Goal: Task Accomplishment & Management: Manage account settings

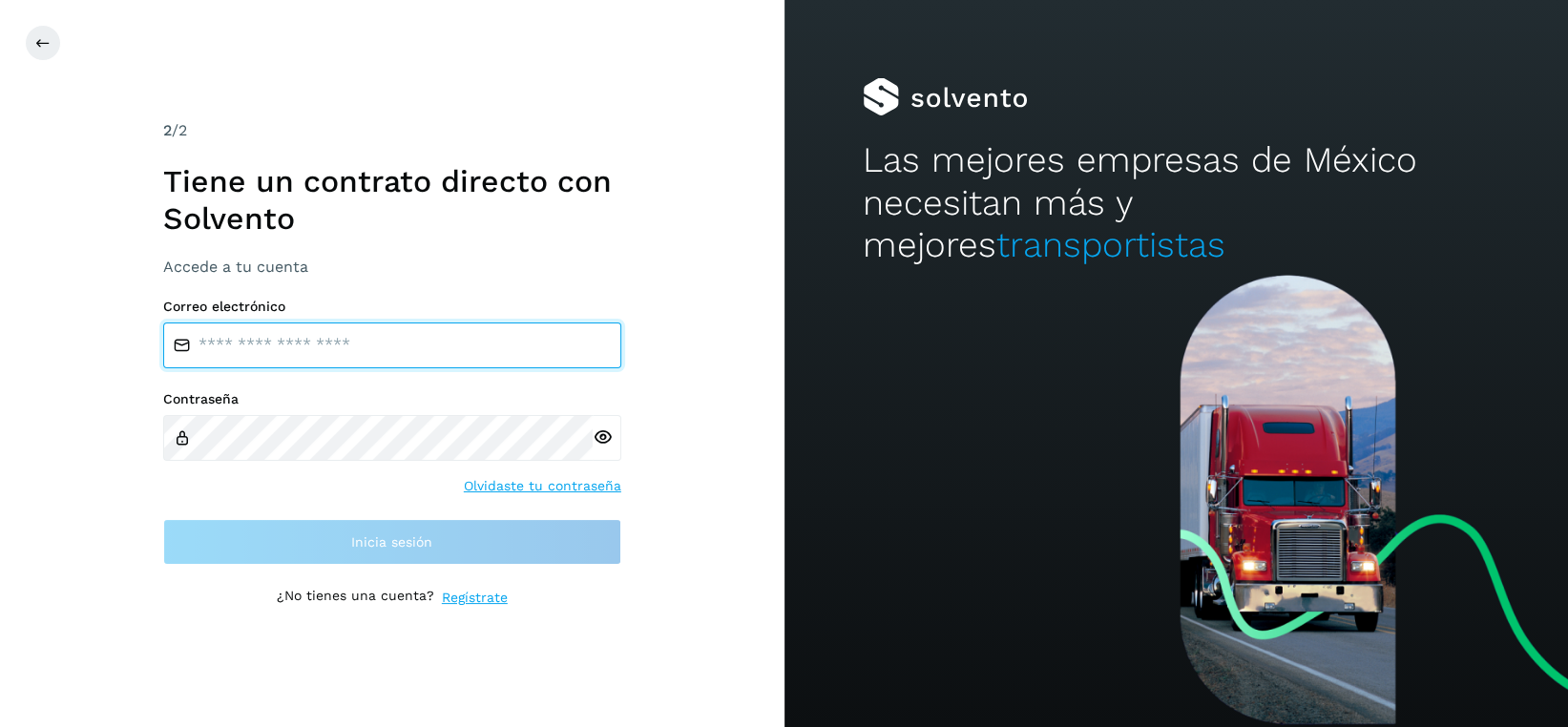
click at [404, 359] on input "email" at bounding box center [392, 346] width 458 height 46
type input "**********"
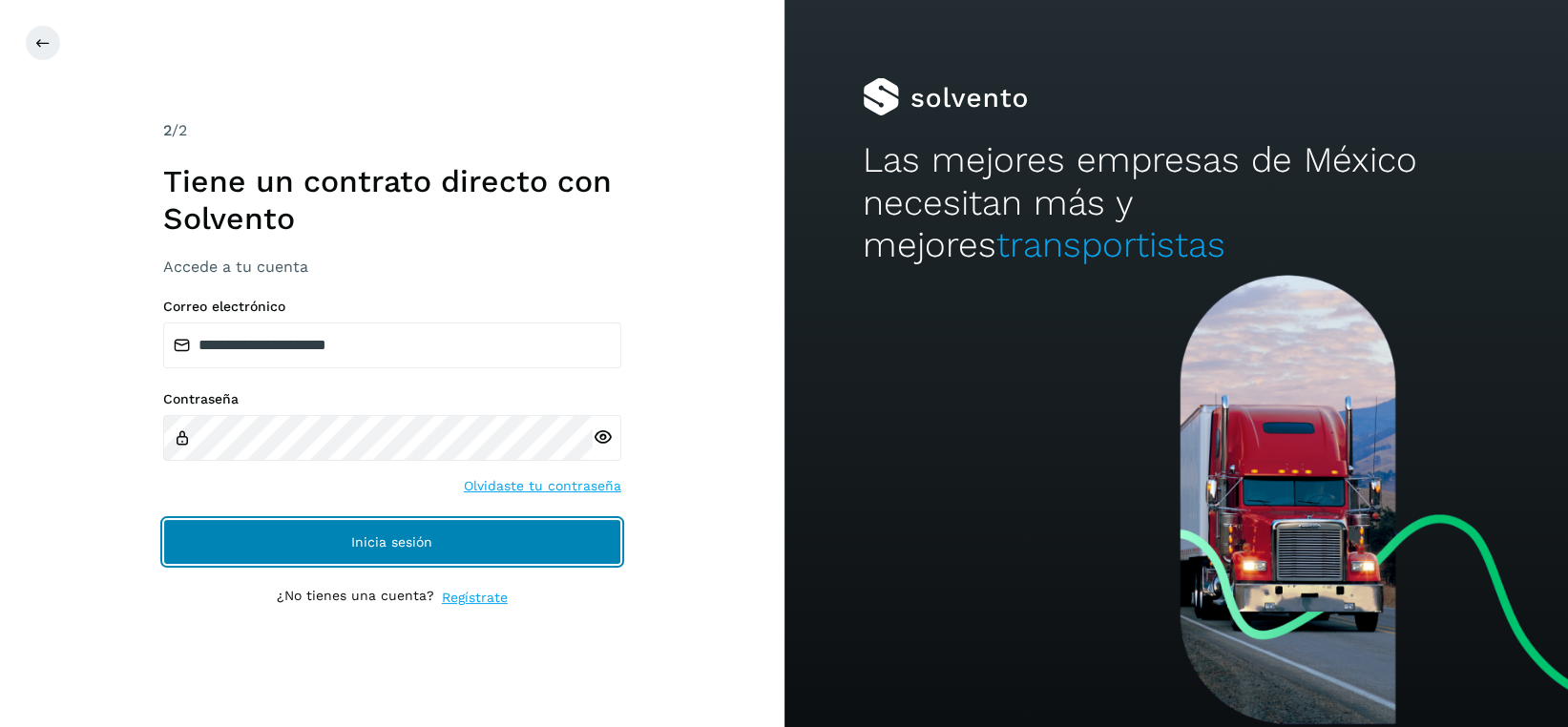
click at [358, 522] on button "Inicia sesión" at bounding box center [392, 542] width 458 height 46
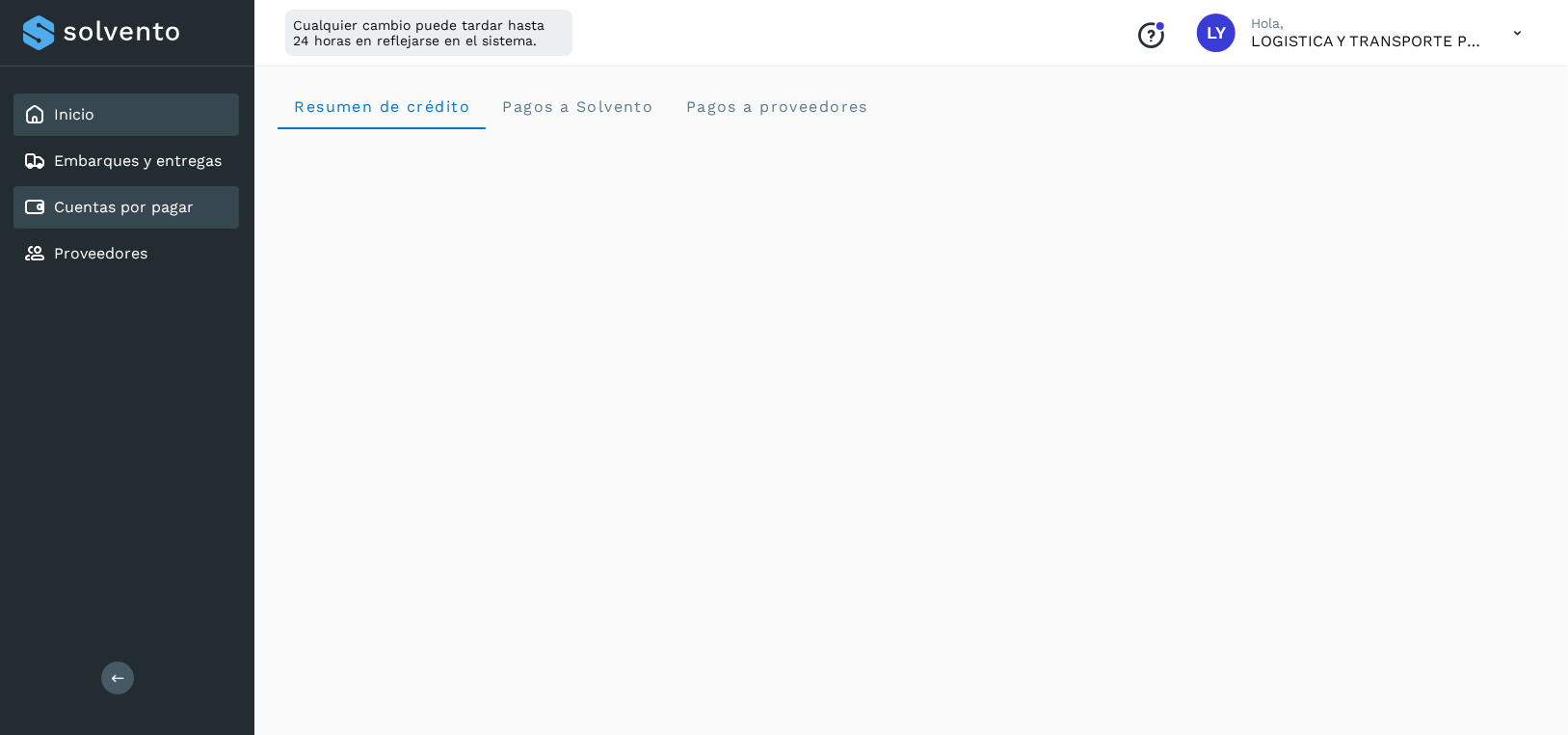
click at [159, 192] on div "Cuentas por pagar" at bounding box center [126, 208] width 225 height 43
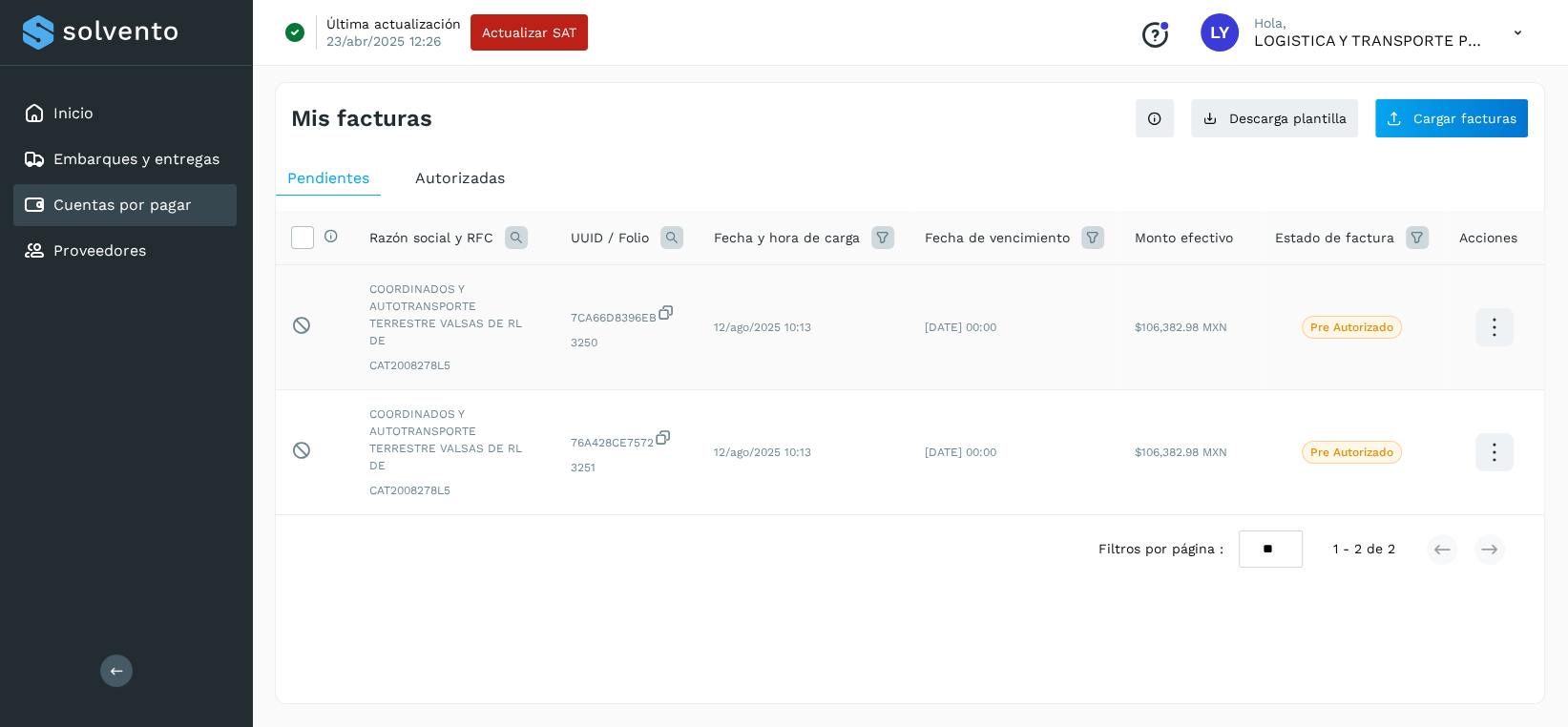
click at [1510, 316] on icon at bounding box center [1494, 327] width 45 height 45
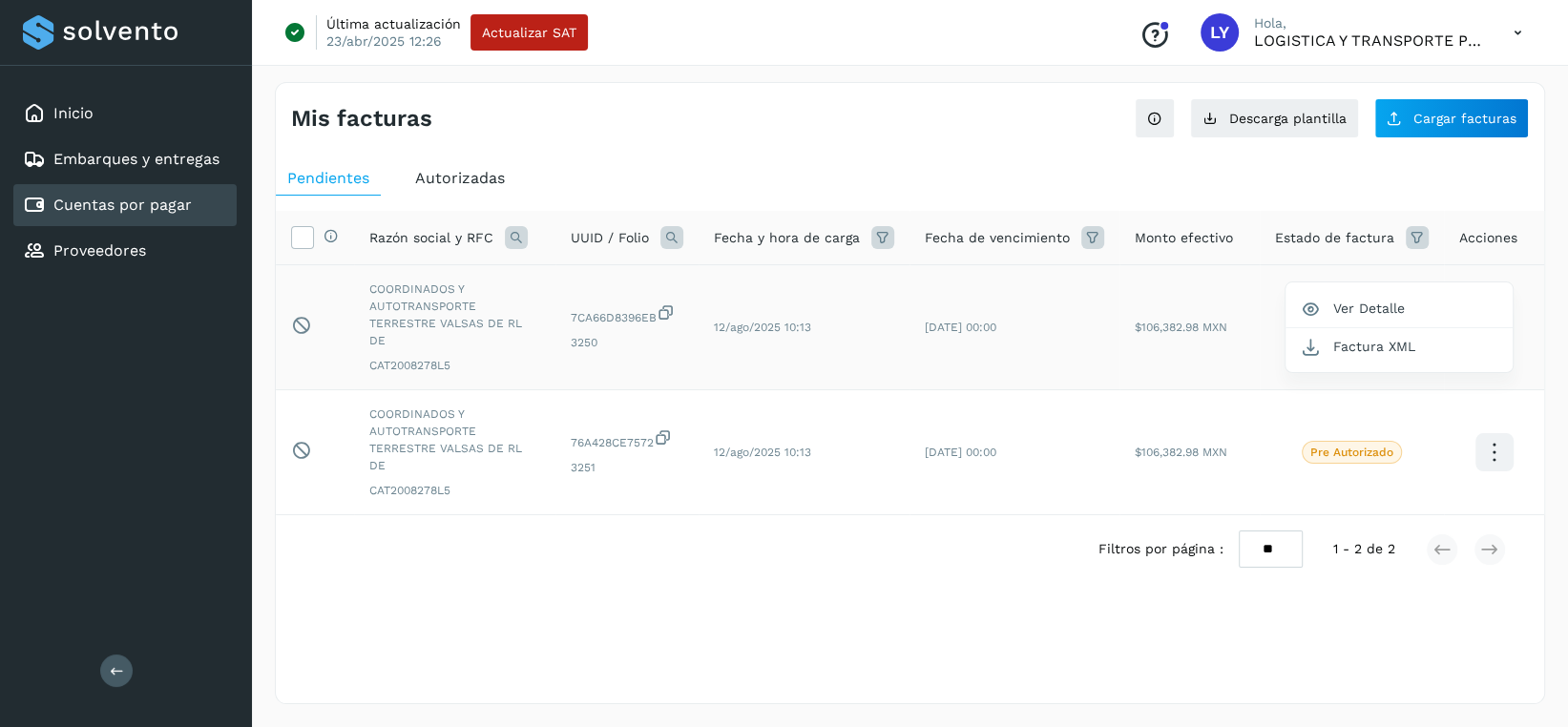
click at [943, 628] on div at bounding box center [784, 363] width 1568 height 727
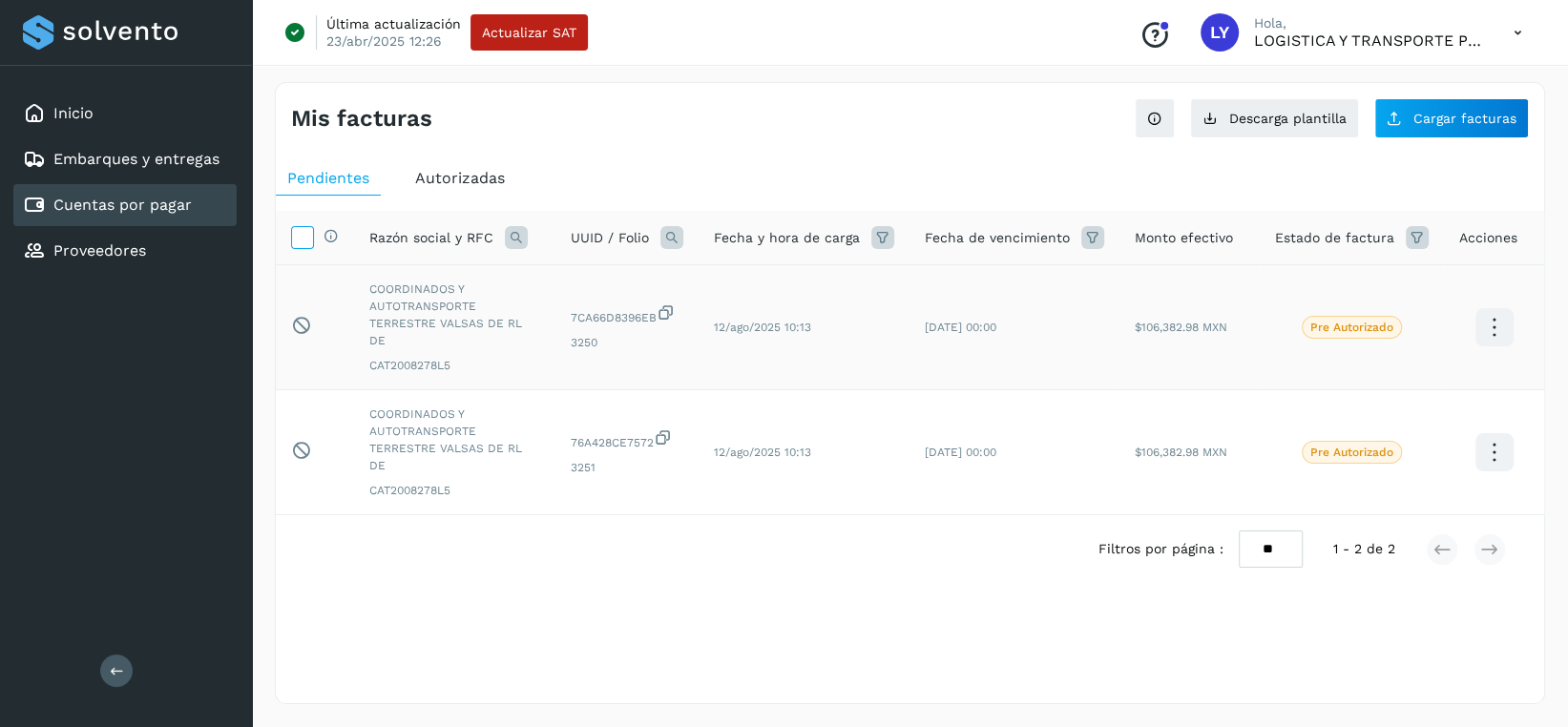
click at [312, 243] on label at bounding box center [303, 237] width 23 height 23
click at [454, 181] on span "Autorizadas" at bounding box center [459, 178] width 89 height 18
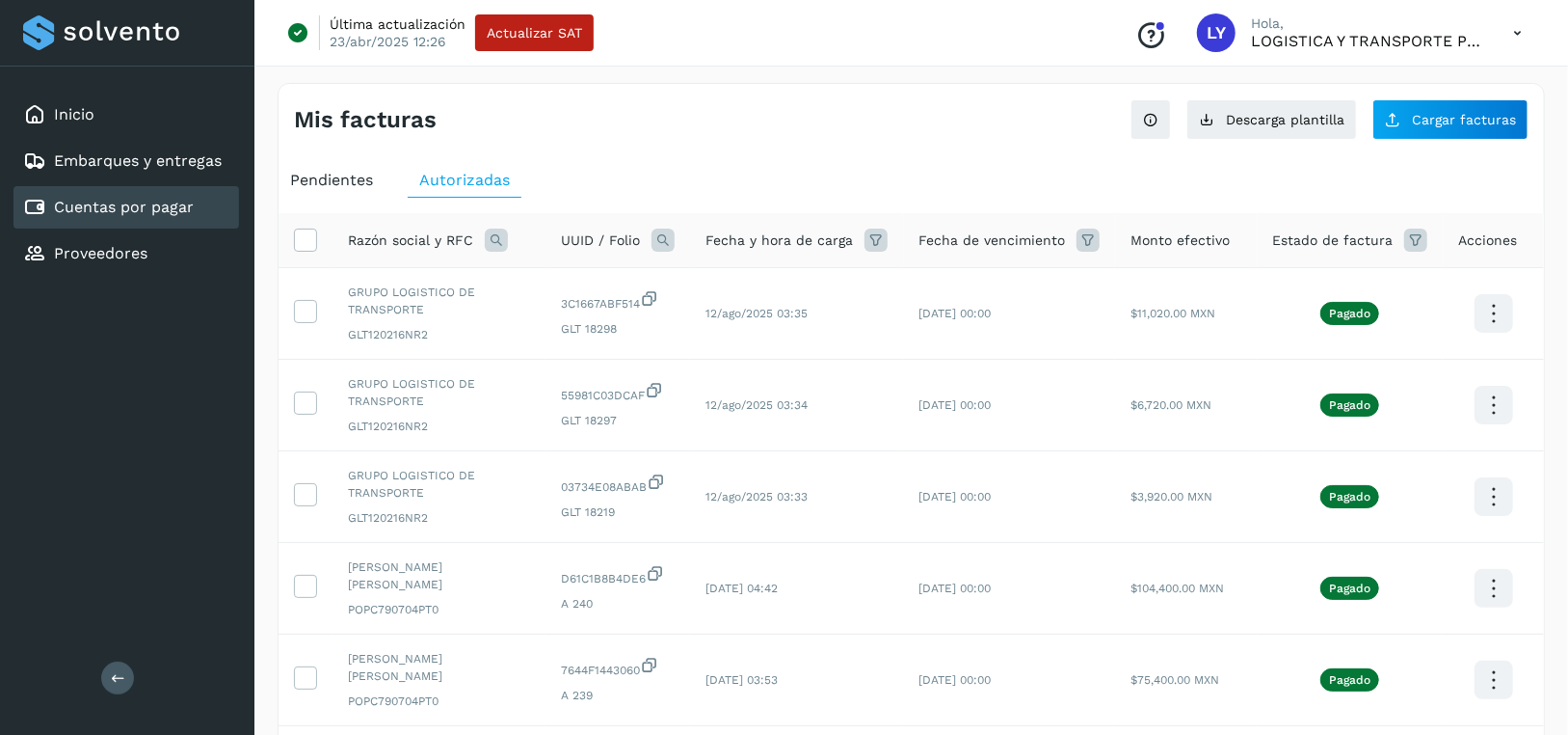
click at [323, 186] on span "Pendientes" at bounding box center [331, 180] width 82 height 18
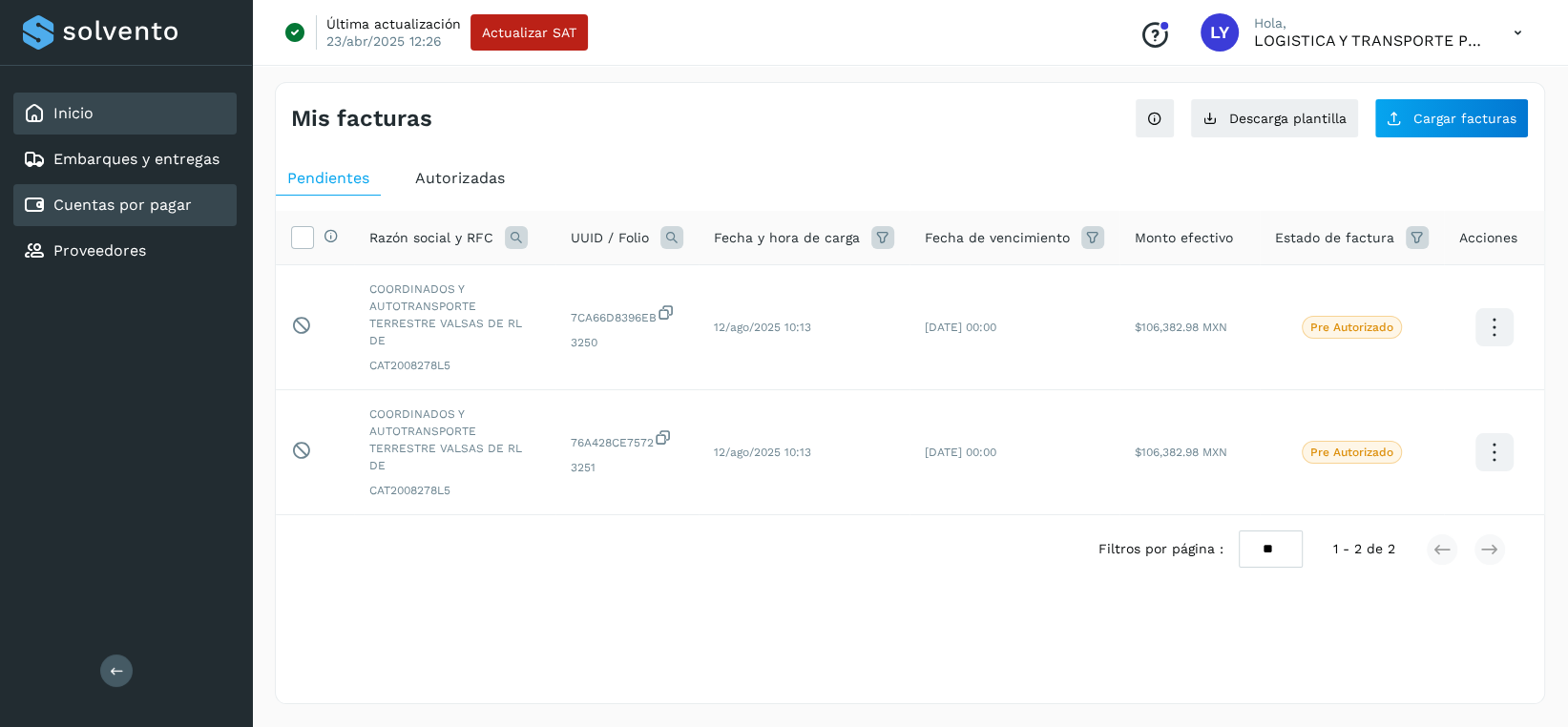
click at [116, 120] on div "Inicio" at bounding box center [125, 113] width 223 height 42
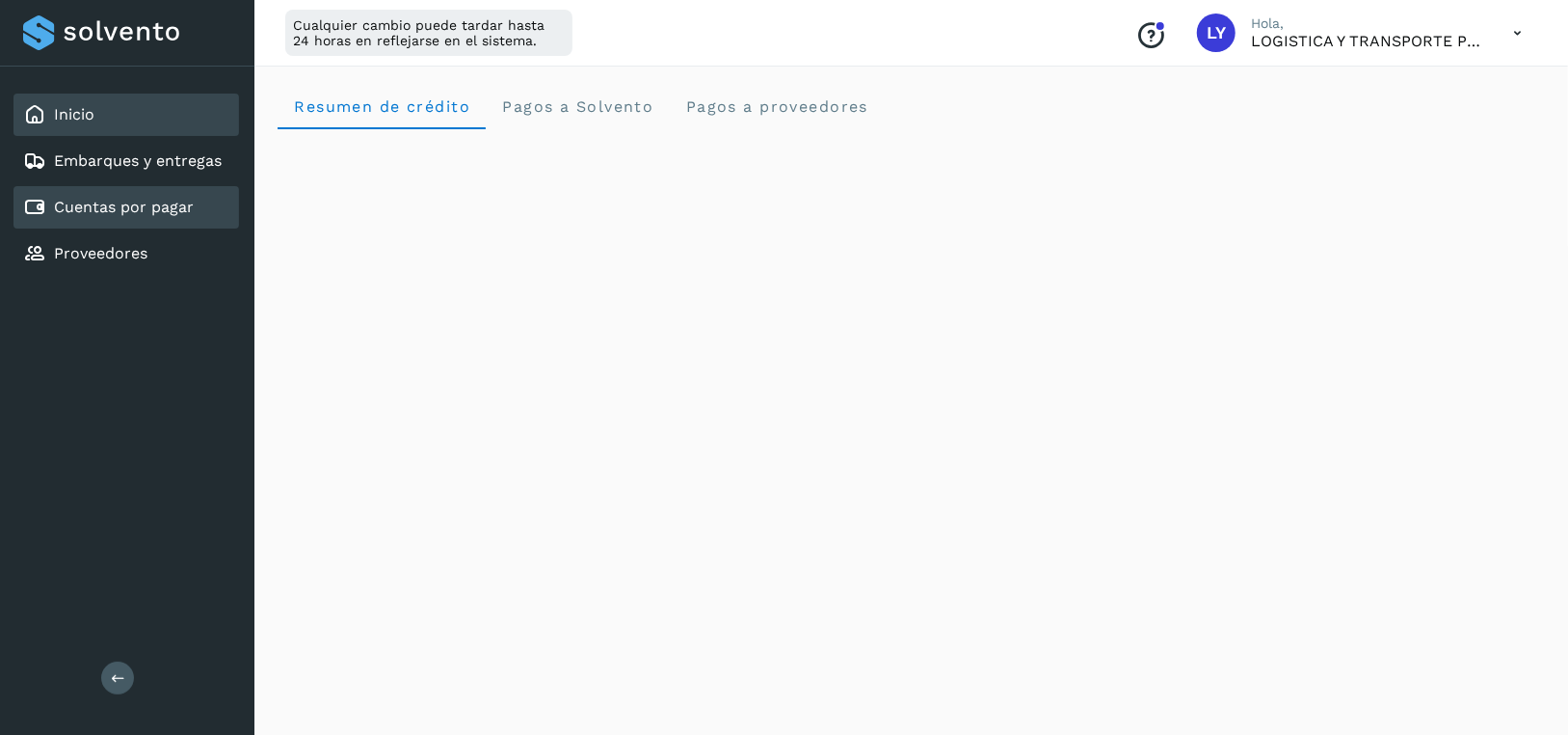
click at [123, 218] on div "Cuentas por pagar" at bounding box center [126, 208] width 225 height 43
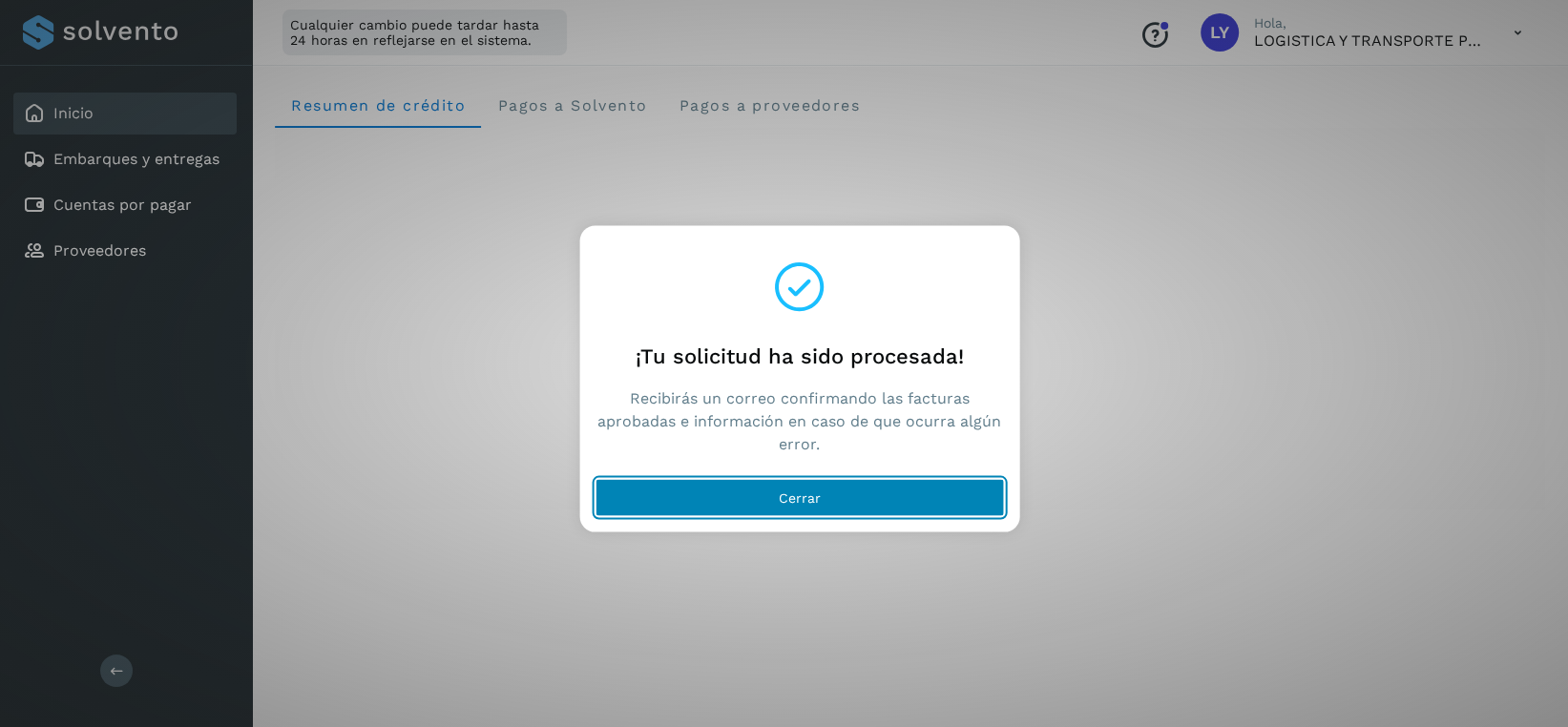
click at [805, 495] on span "Cerrar" at bounding box center [800, 498] width 42 height 13
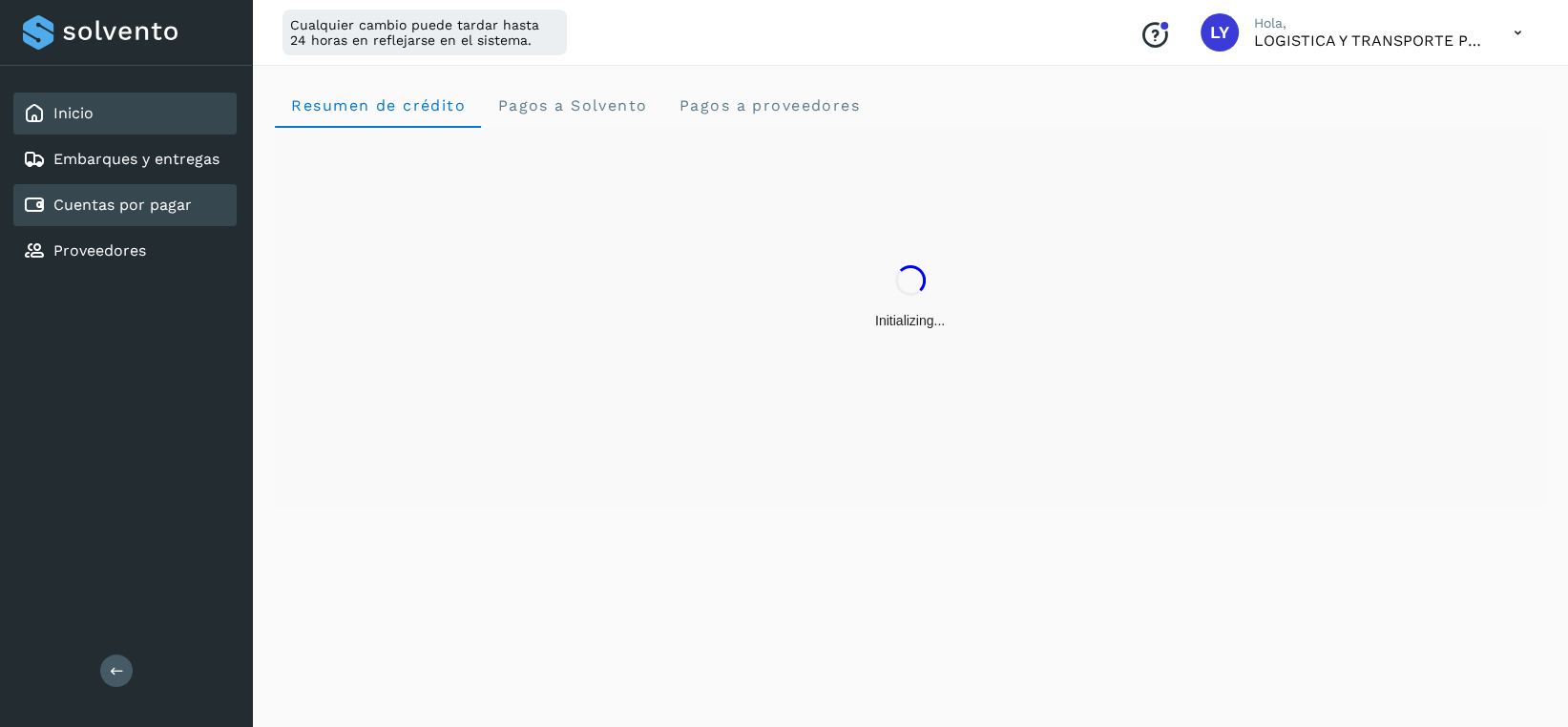
click at [198, 213] on div "Cuentas por pagar" at bounding box center [125, 206] width 223 height 42
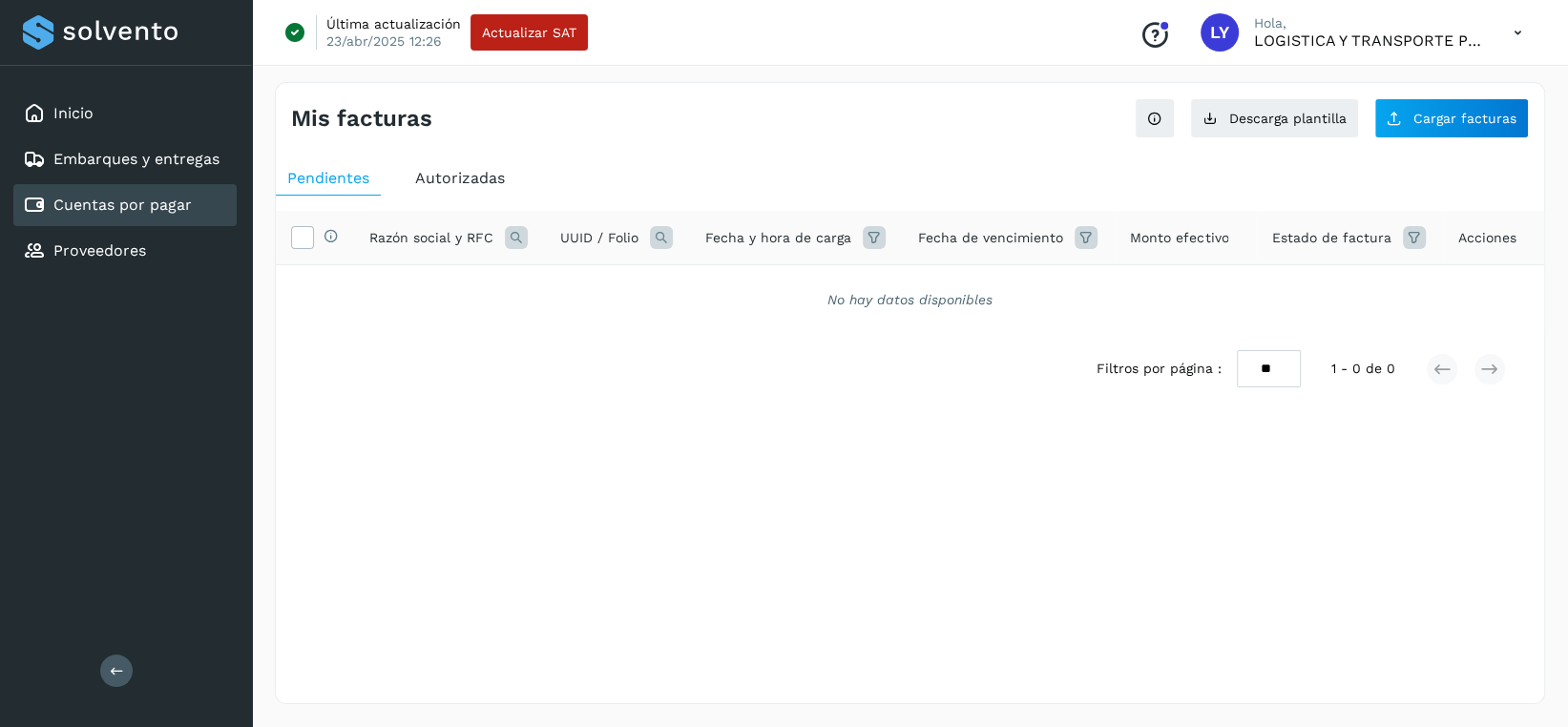
click at [488, 182] on span "Autorizadas" at bounding box center [459, 178] width 89 height 18
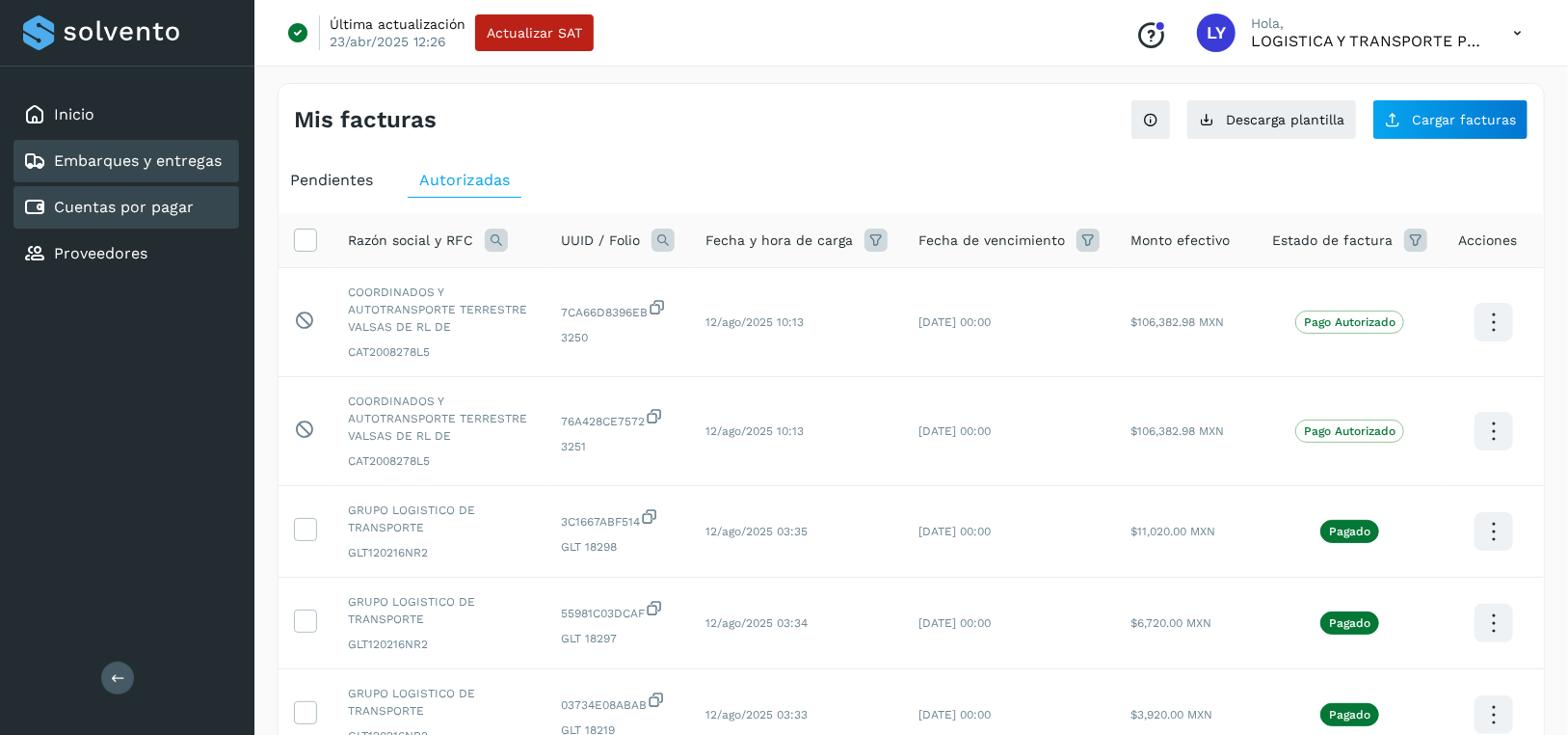
click at [50, 144] on div "Embarques y entregas" at bounding box center [126, 161] width 225 height 43
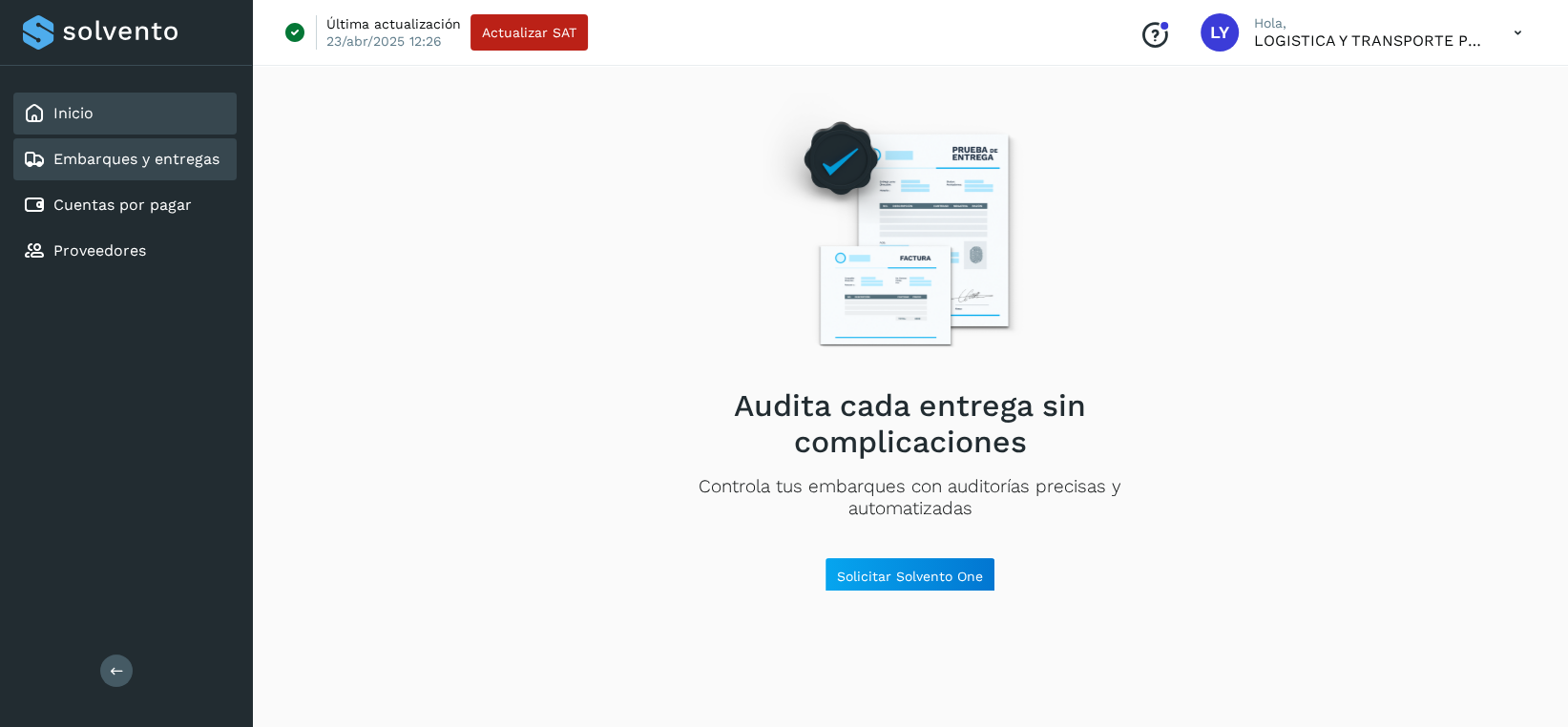
click at [78, 115] on link "Inicio" at bounding box center [74, 112] width 40 height 18
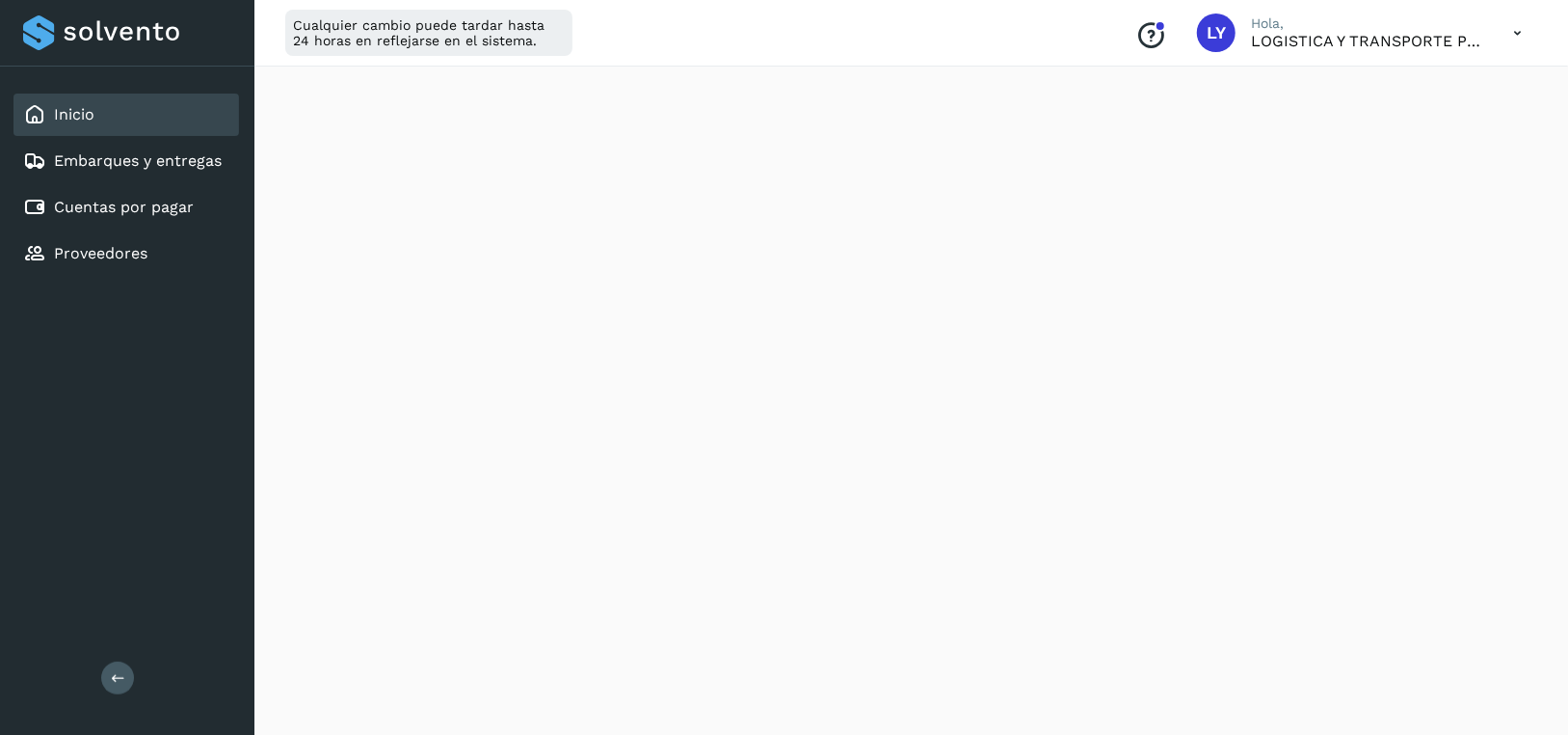
scroll to position [483, 0]
click at [160, 159] on link "Embarques y entregas" at bounding box center [138, 160] width 168 height 18
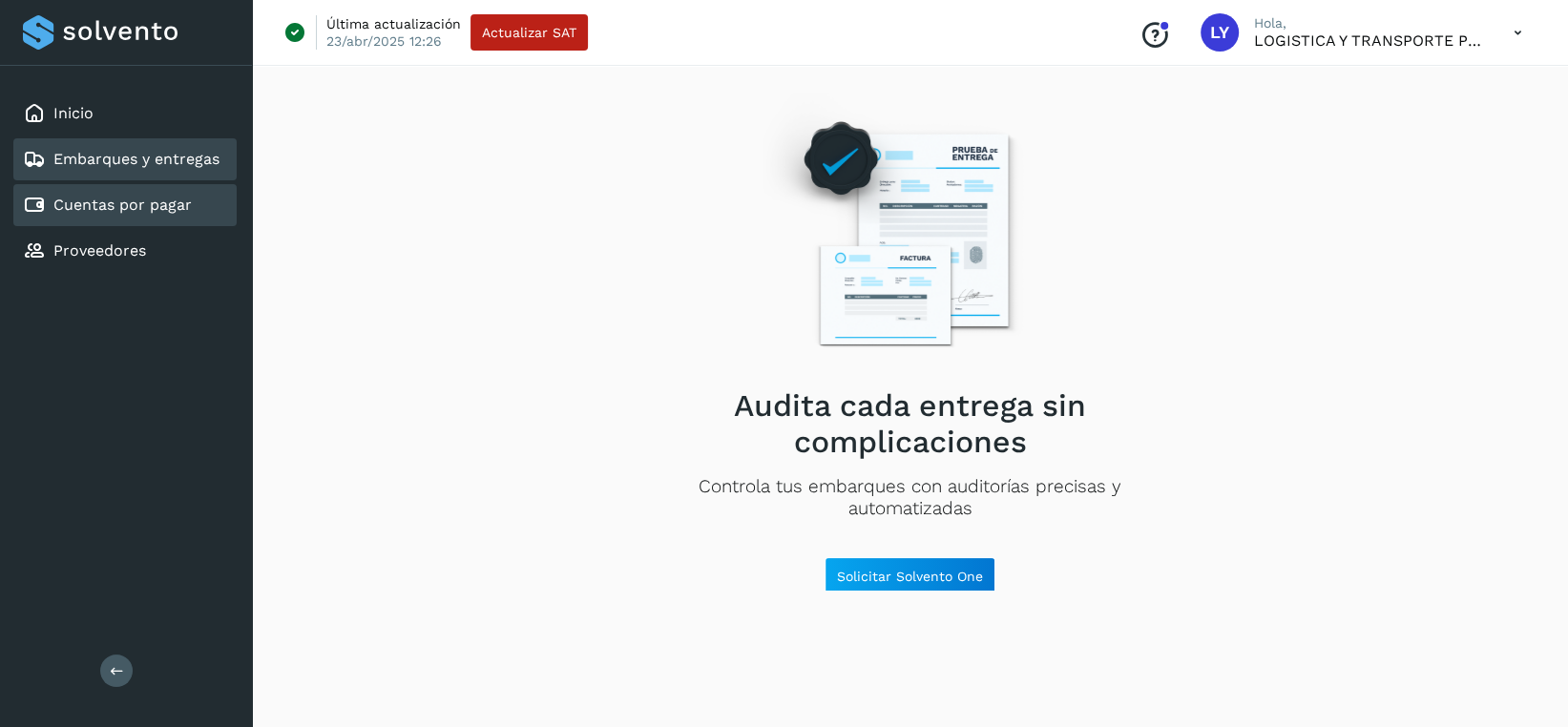
click at [148, 194] on div "Cuentas por pagar" at bounding box center [108, 206] width 169 height 23
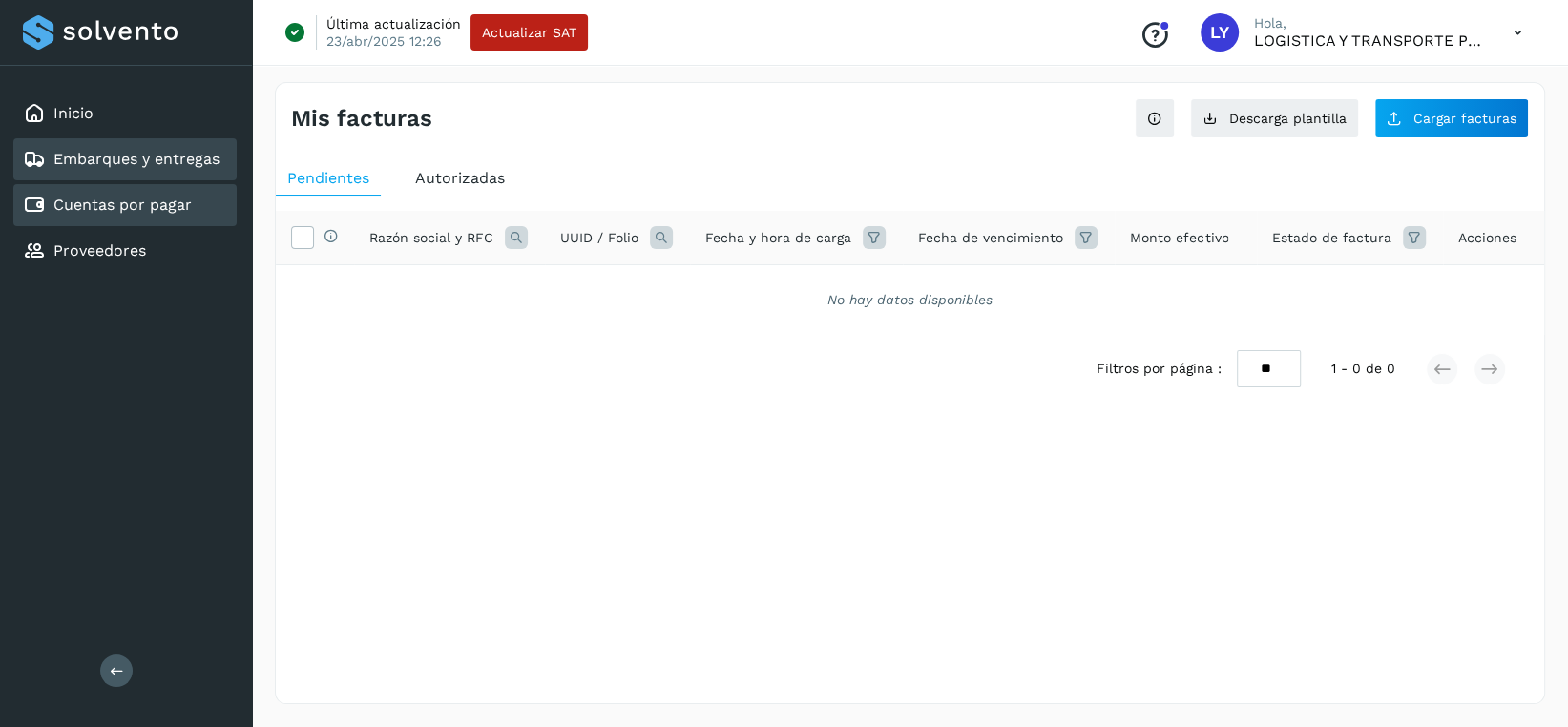
click at [132, 160] on link "Embarques y entregas" at bounding box center [136, 158] width 166 height 18
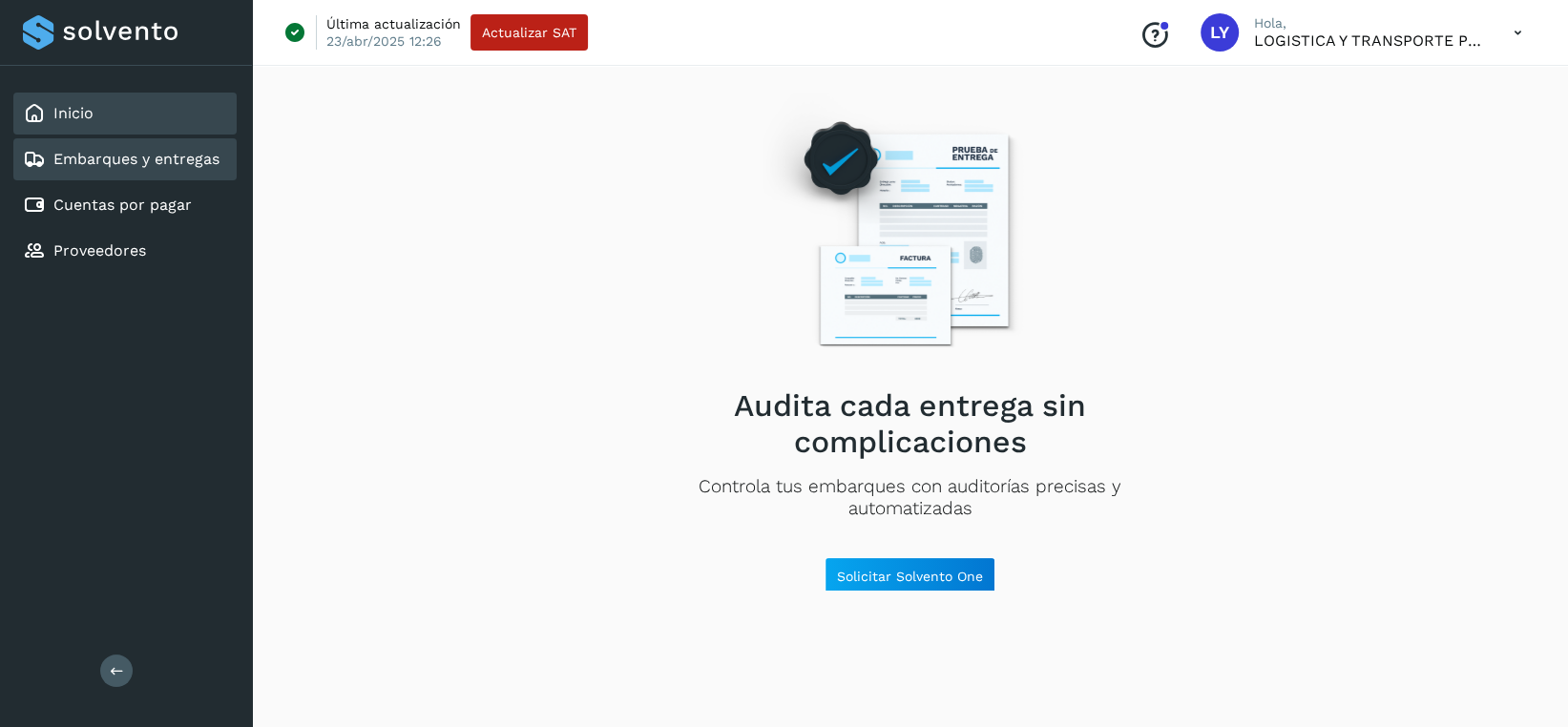
click at [143, 125] on div "Inicio" at bounding box center [125, 113] width 223 height 42
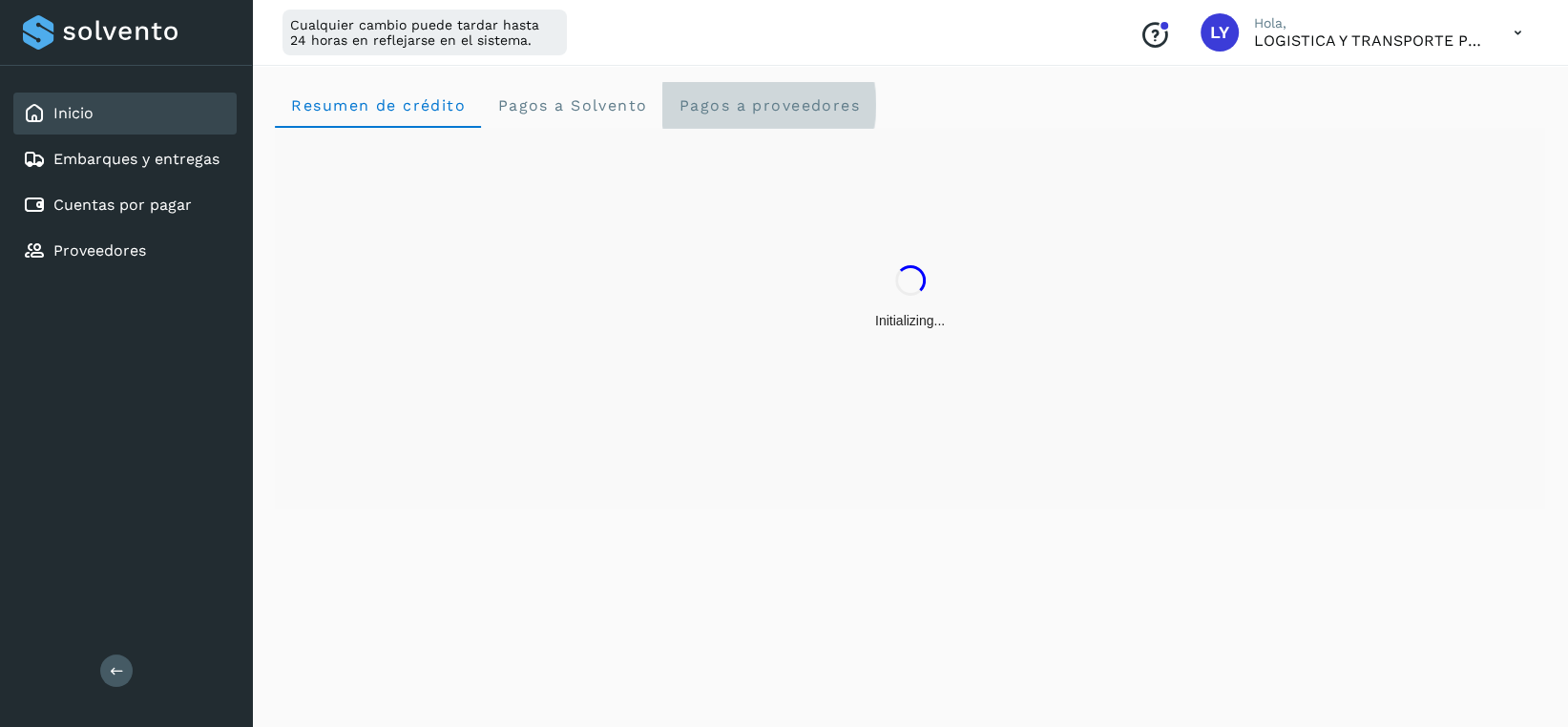
click at [702, 91] on proveedores "Pagos a proveedores" at bounding box center [769, 105] width 213 height 46
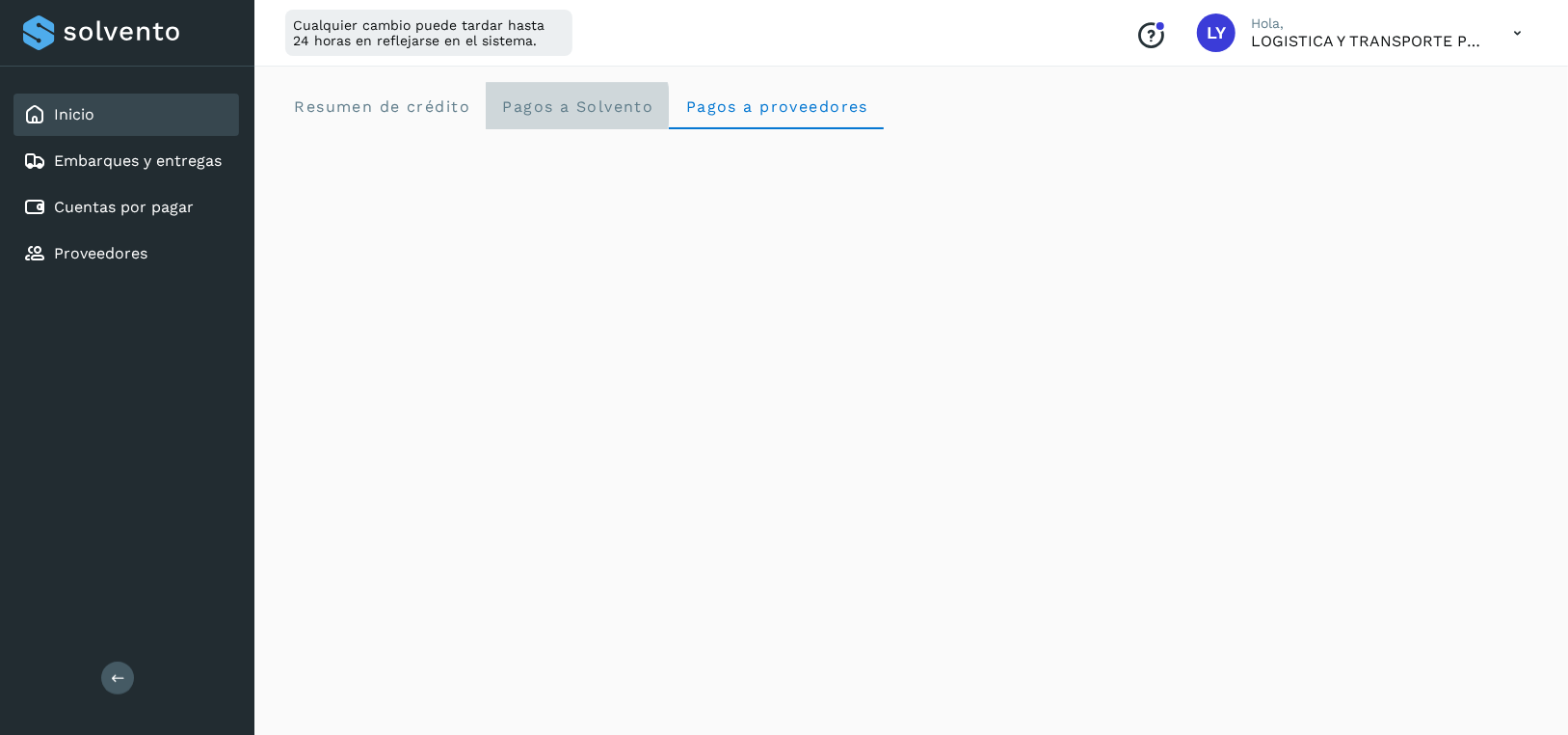
click at [590, 98] on span "Pagos a Solvento" at bounding box center [577, 106] width 152 height 18
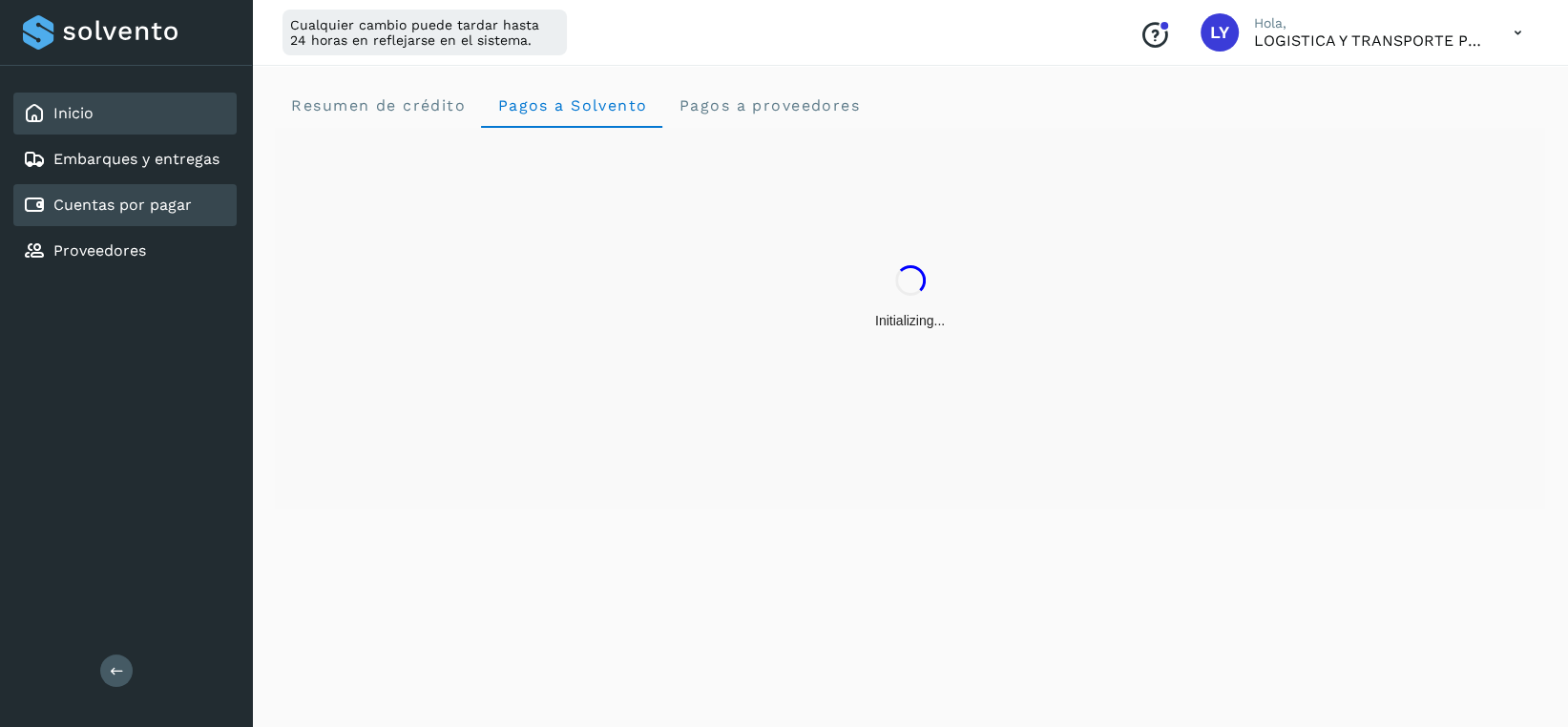
click at [123, 210] on link "Cuentas por pagar" at bounding box center [123, 205] width 138 height 18
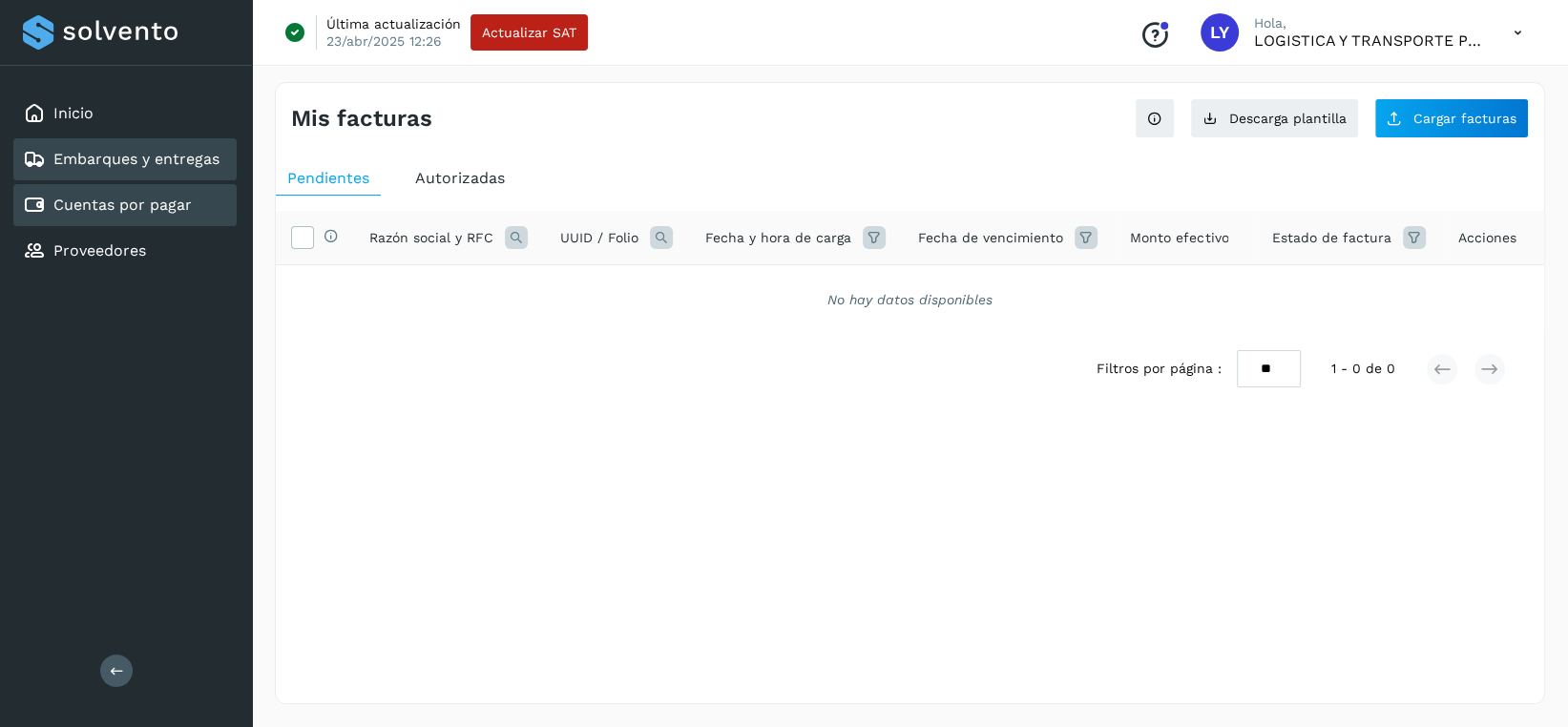
click at [159, 164] on link "Embarques y entregas" at bounding box center [136, 158] width 166 height 18
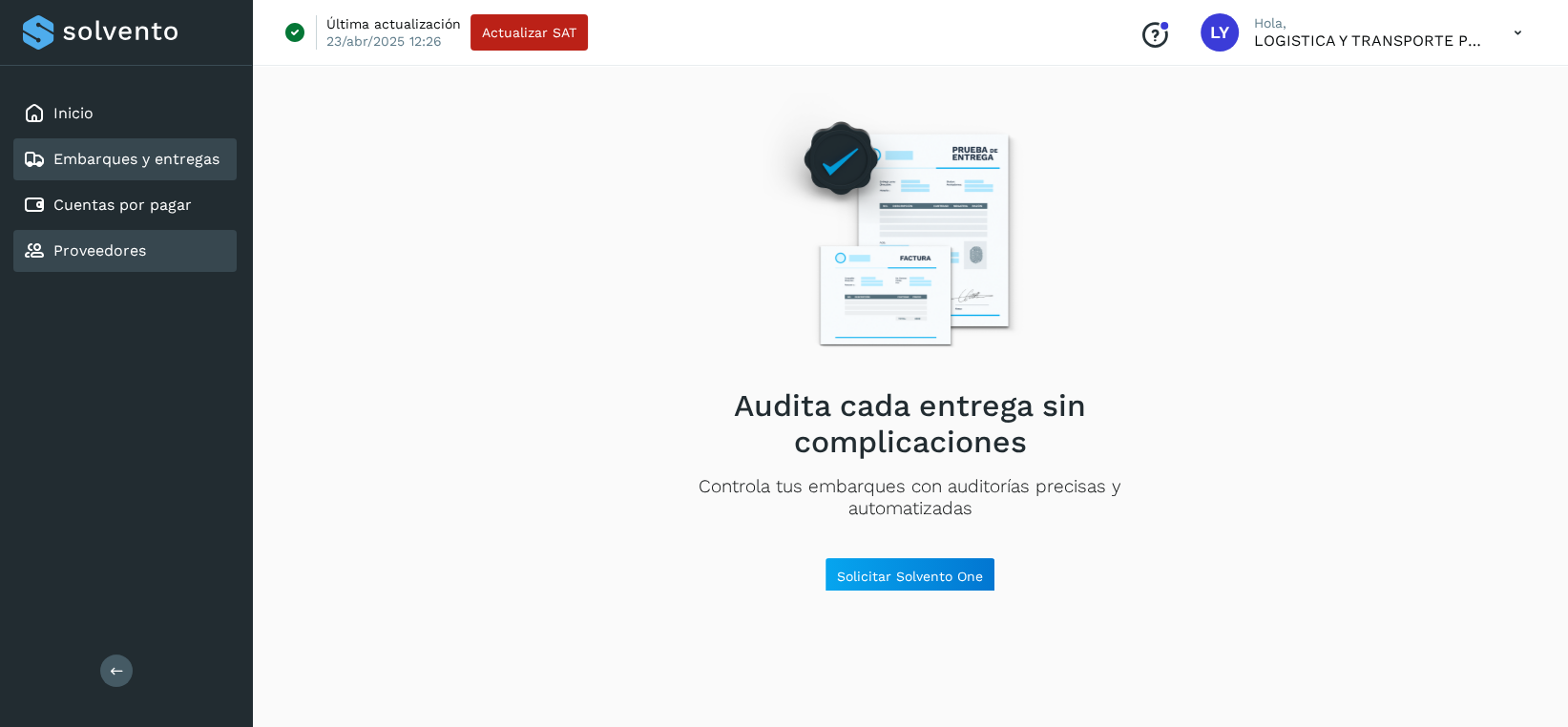
click at [142, 244] on link "Proveedores" at bounding box center [100, 250] width 92 height 18
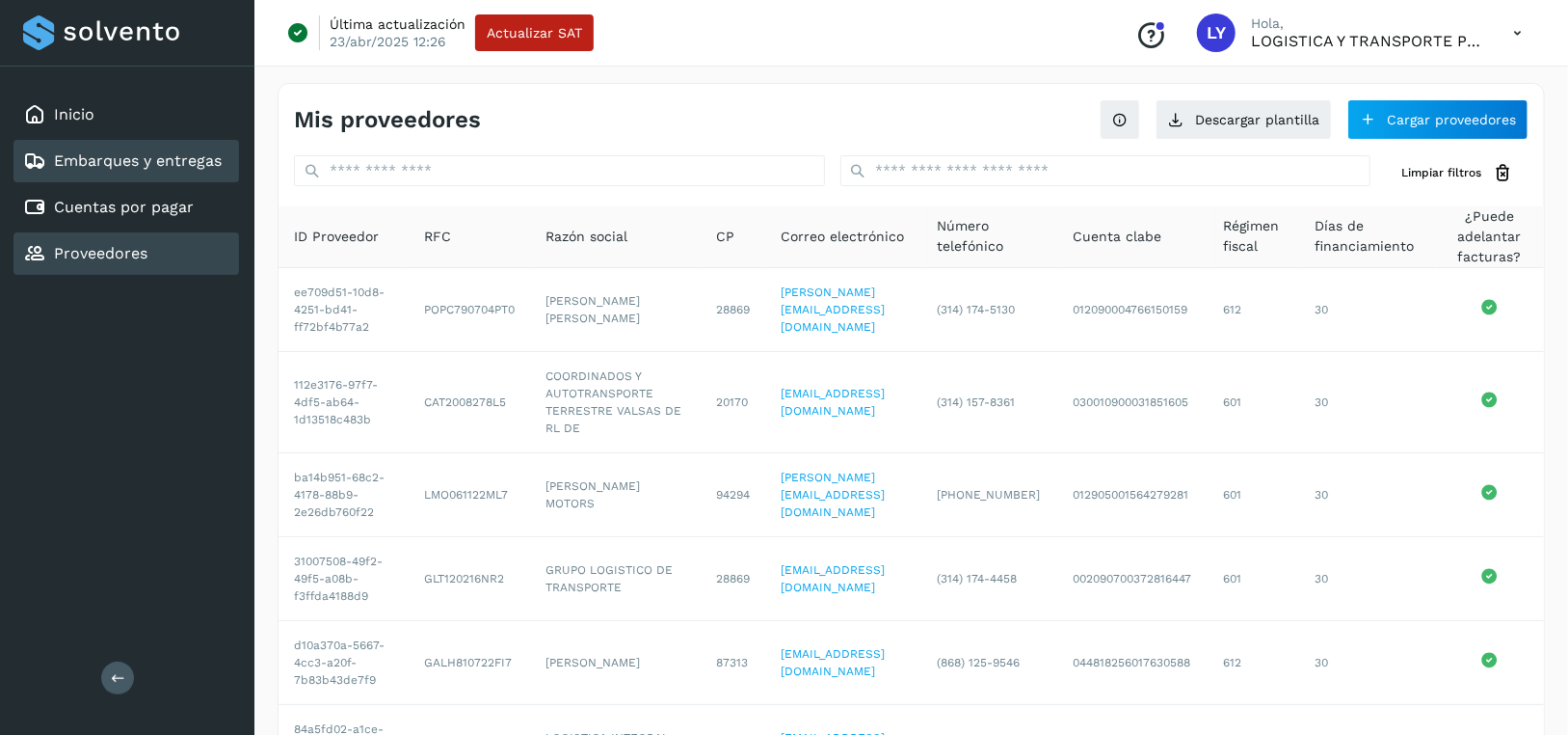
click at [117, 147] on div "Embarques y entregas" at bounding box center [126, 161] width 225 height 43
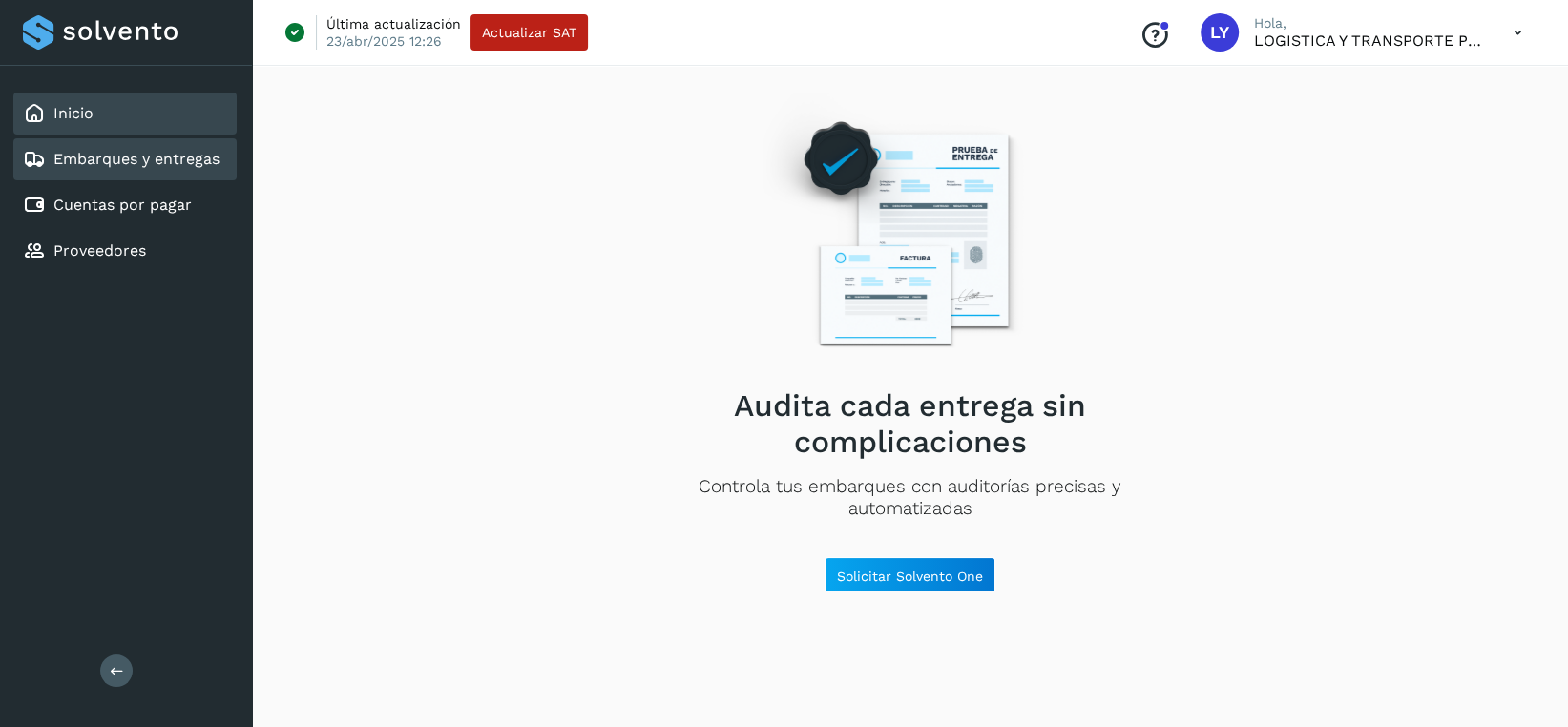
click at [109, 122] on div "Inicio" at bounding box center [125, 113] width 223 height 42
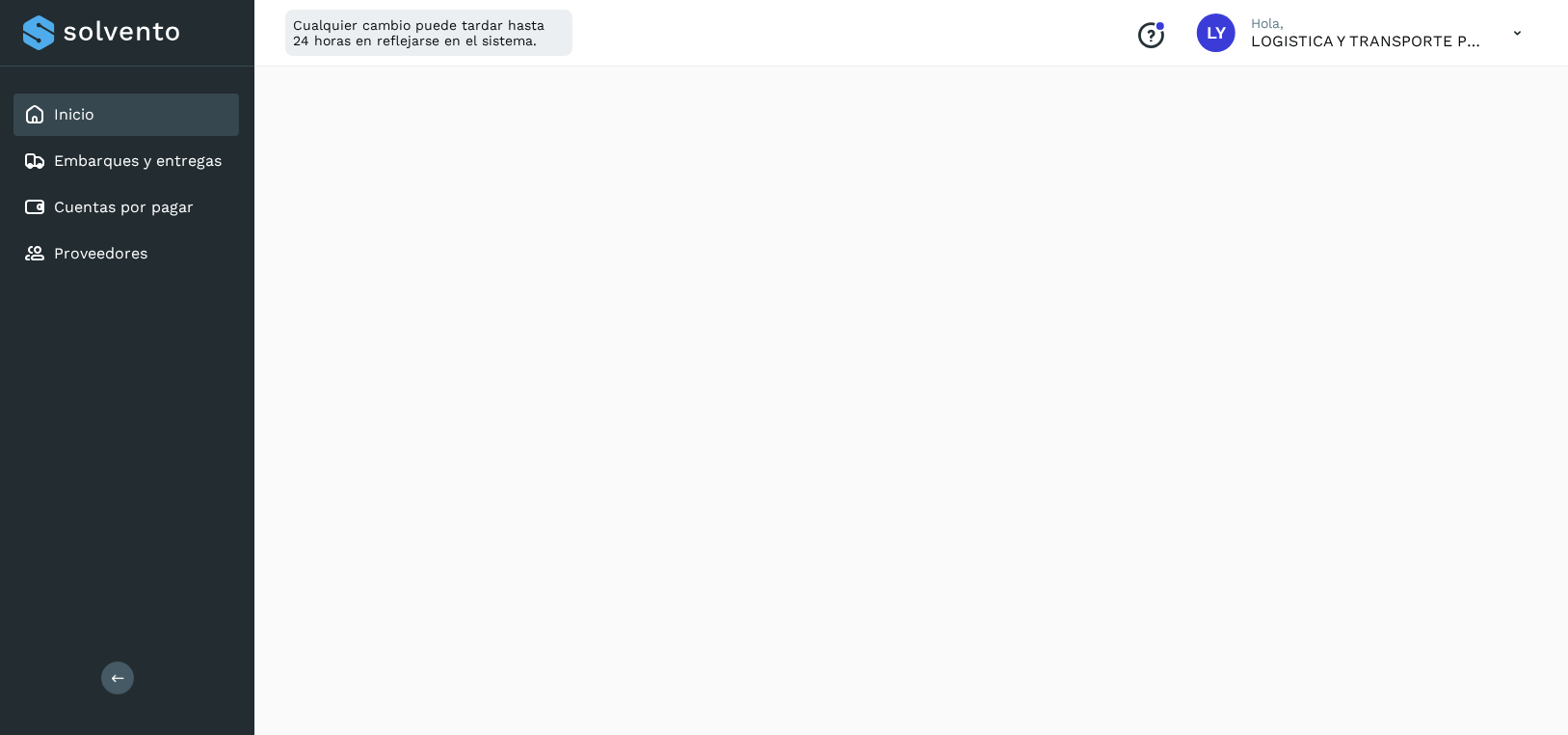
scroll to position [358, 0]
click at [107, 214] on link "Cuentas por pagar" at bounding box center [124, 207] width 140 height 18
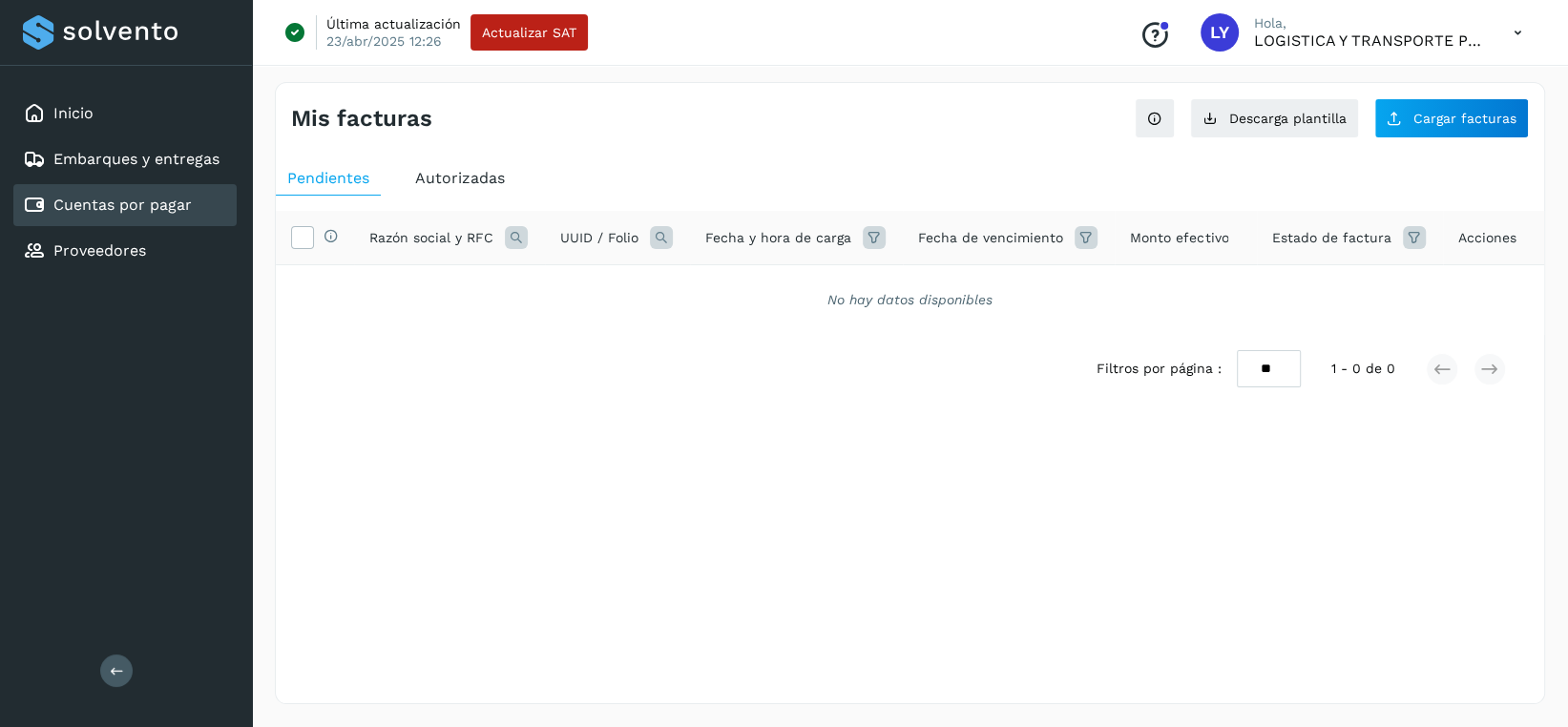
click at [456, 172] on span "Autorizadas" at bounding box center [459, 178] width 89 height 18
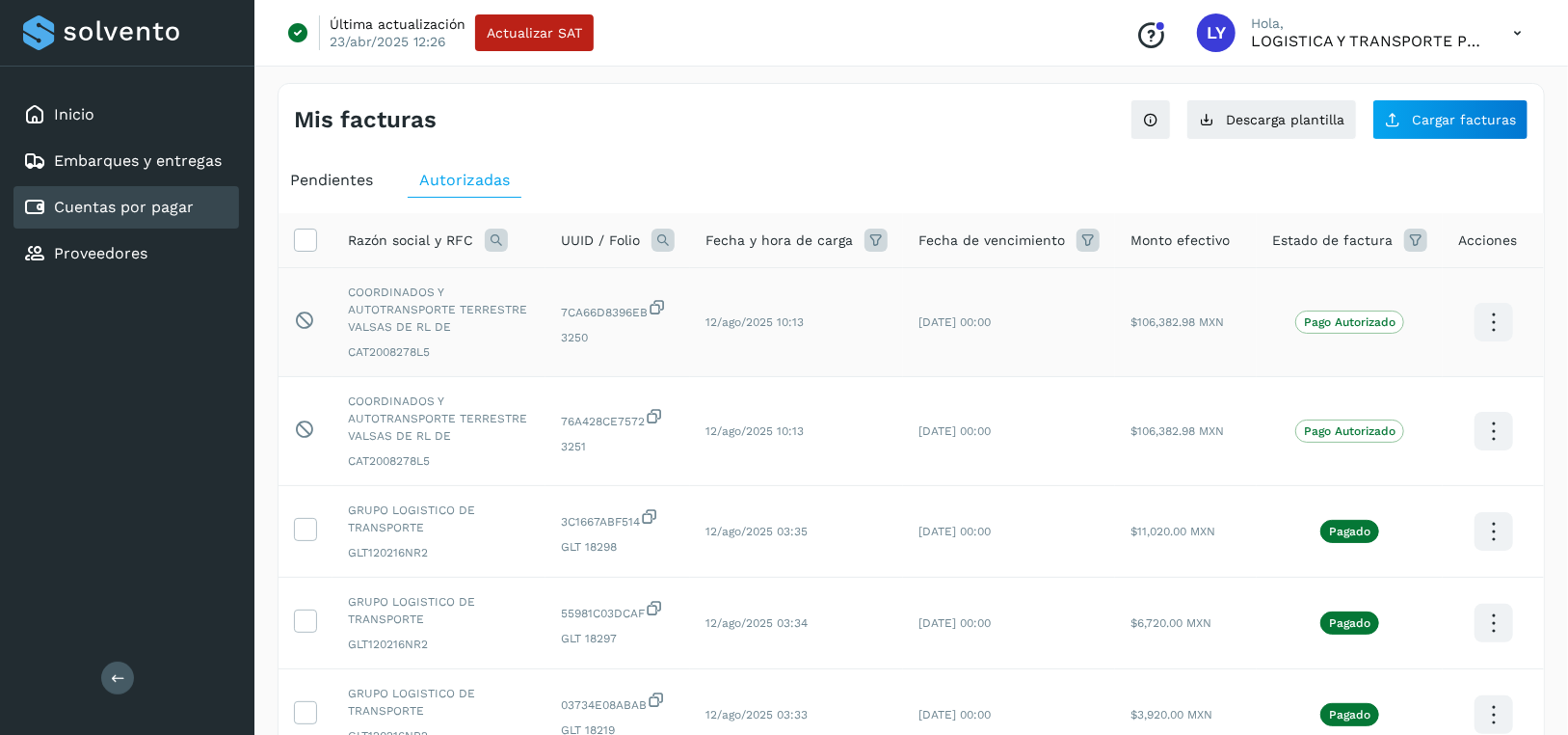
click at [1508, 318] on icon at bounding box center [1493, 322] width 46 height 46
click at [1055, 147] on div at bounding box center [784, 367] width 1568 height 735
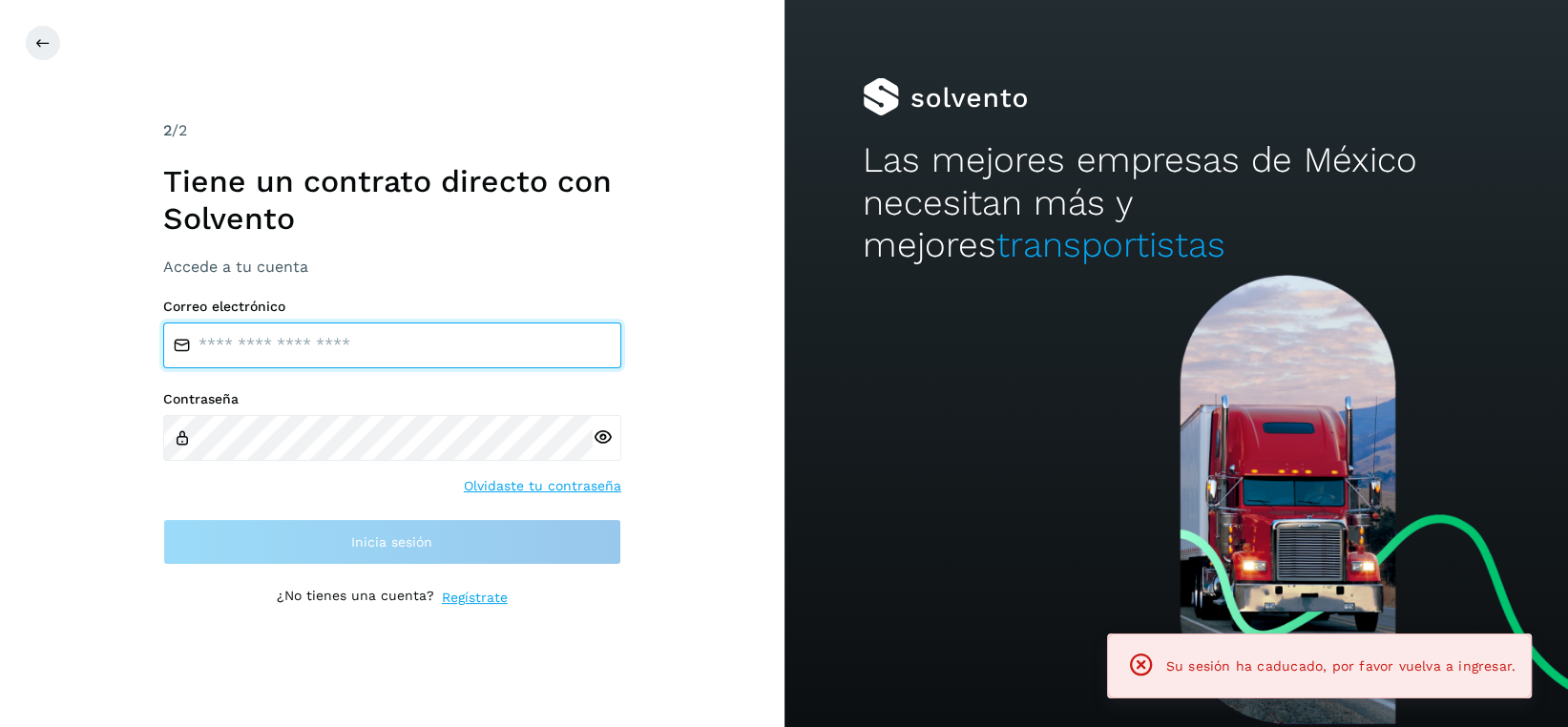
drag, startPoint x: 406, startPoint y: 340, endPoint x: 398, endPoint y: 349, distance: 12.0
click at [406, 340] on input "email" at bounding box center [392, 346] width 458 height 46
type input "**********"
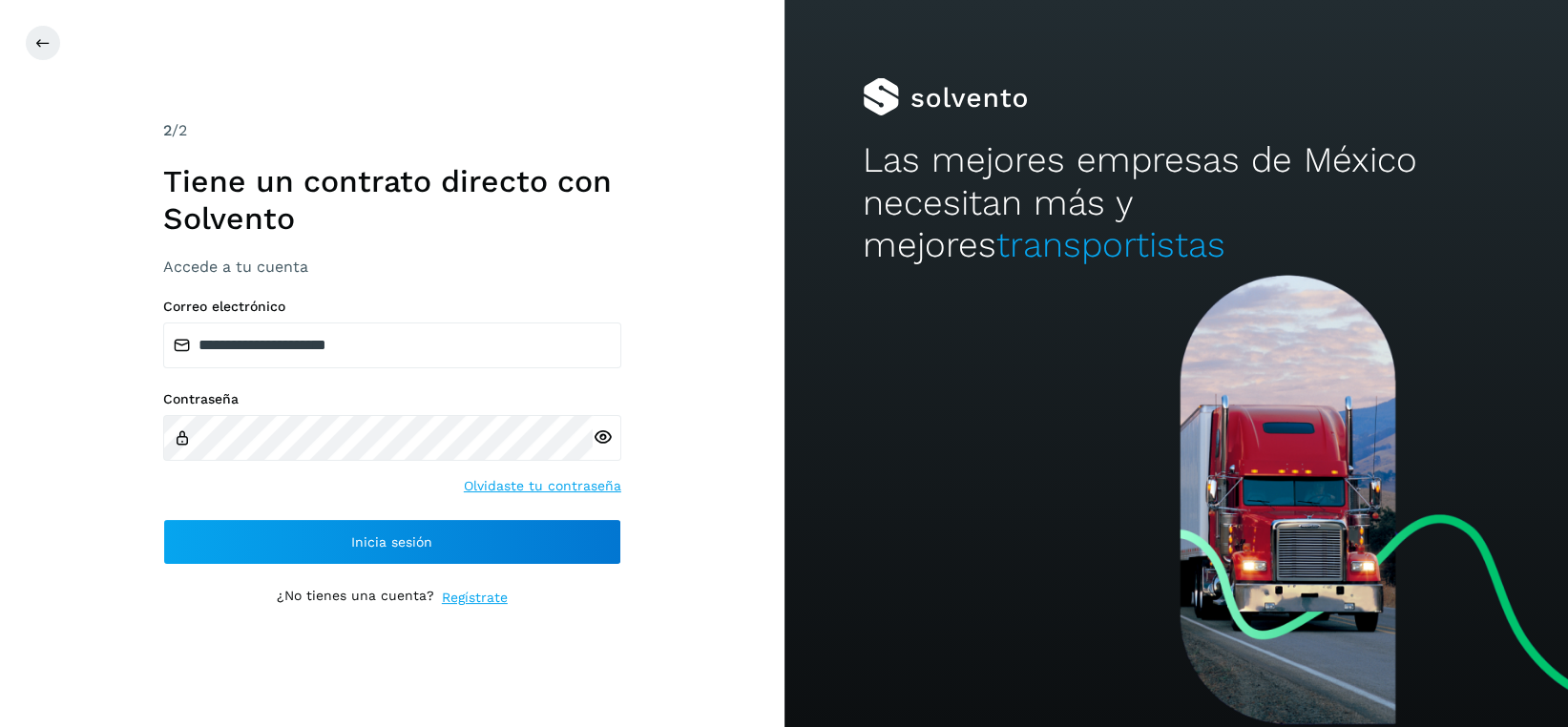
click at [599, 440] on icon at bounding box center [602, 437] width 20 height 20
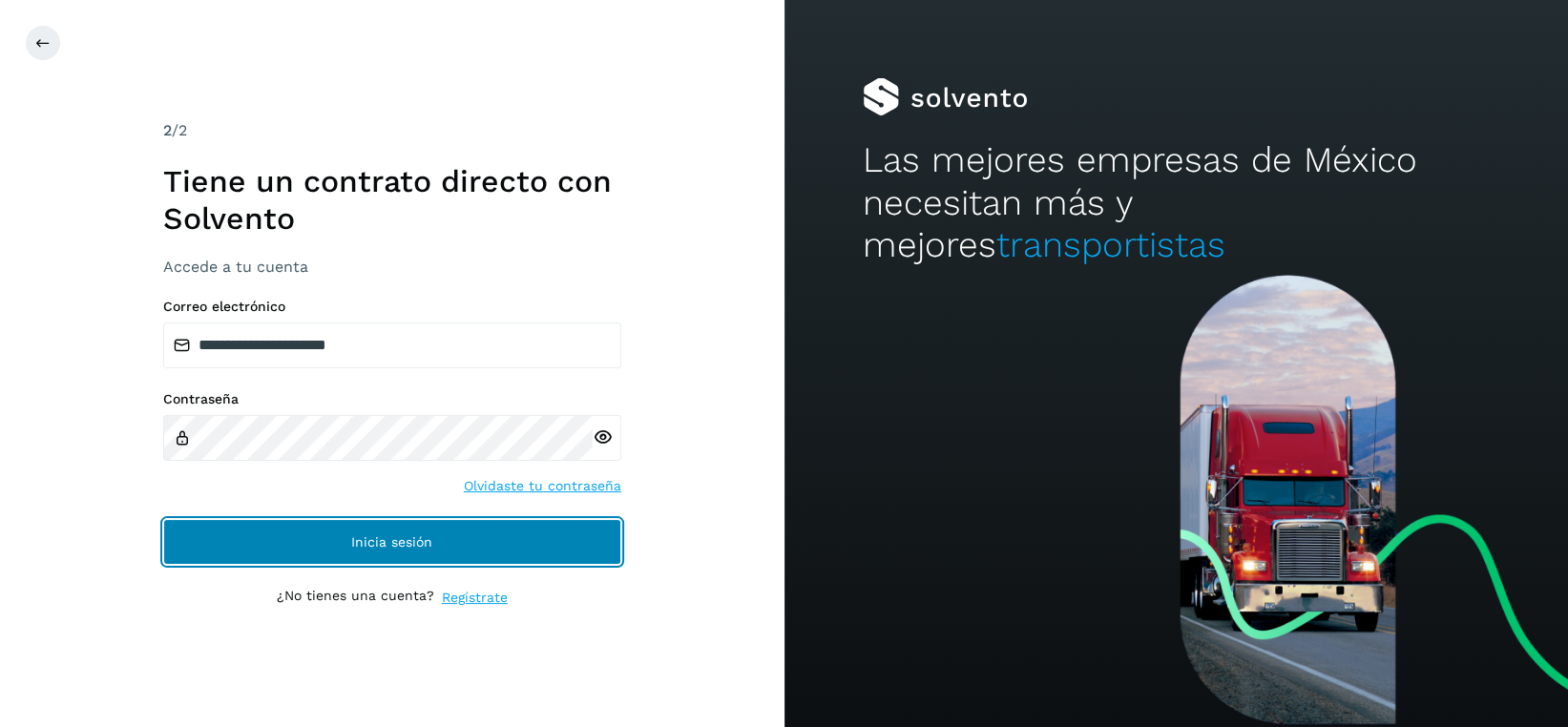
click at [483, 530] on button "Inicia sesión" at bounding box center [392, 542] width 458 height 46
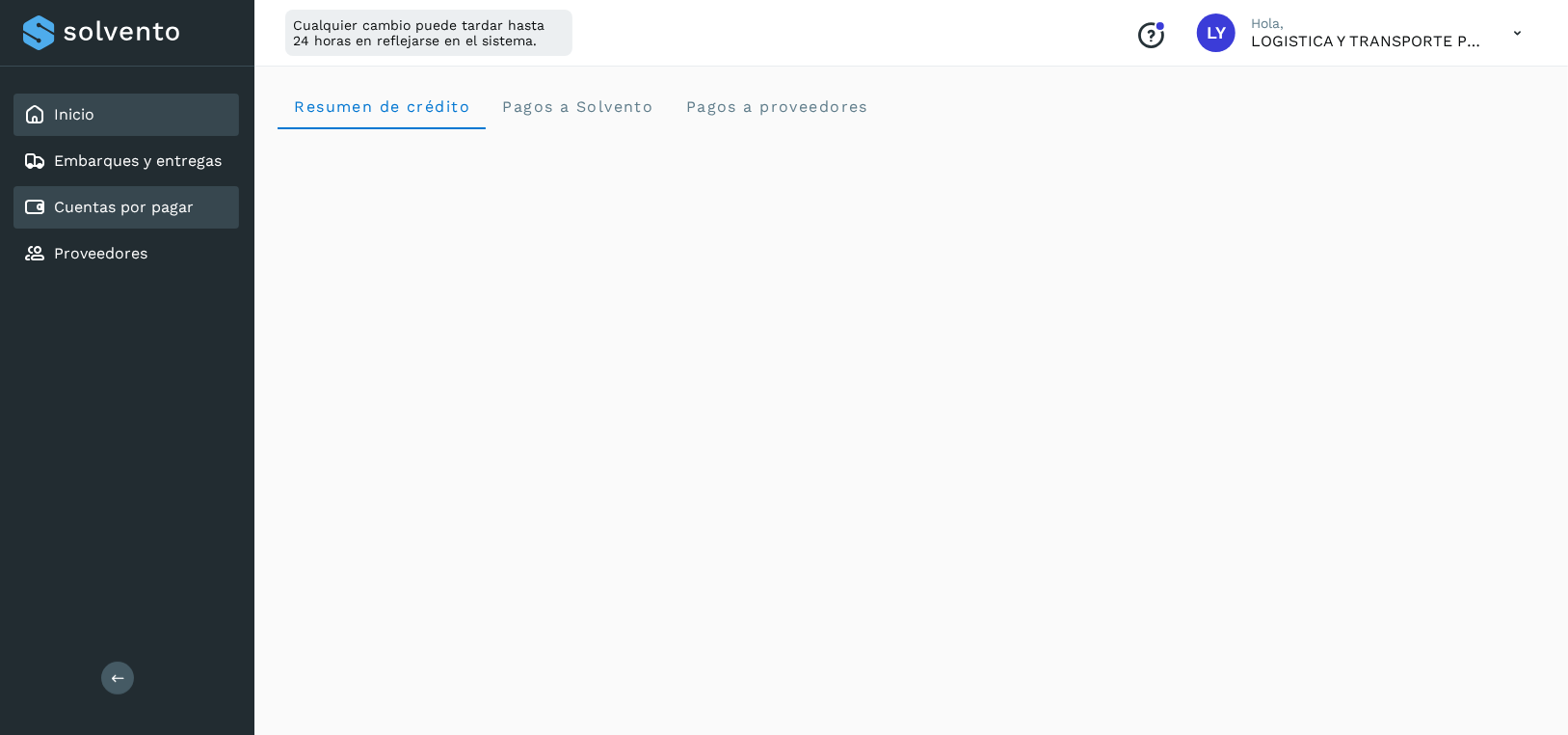
click at [152, 207] on link "Cuentas por pagar" at bounding box center [124, 207] width 140 height 18
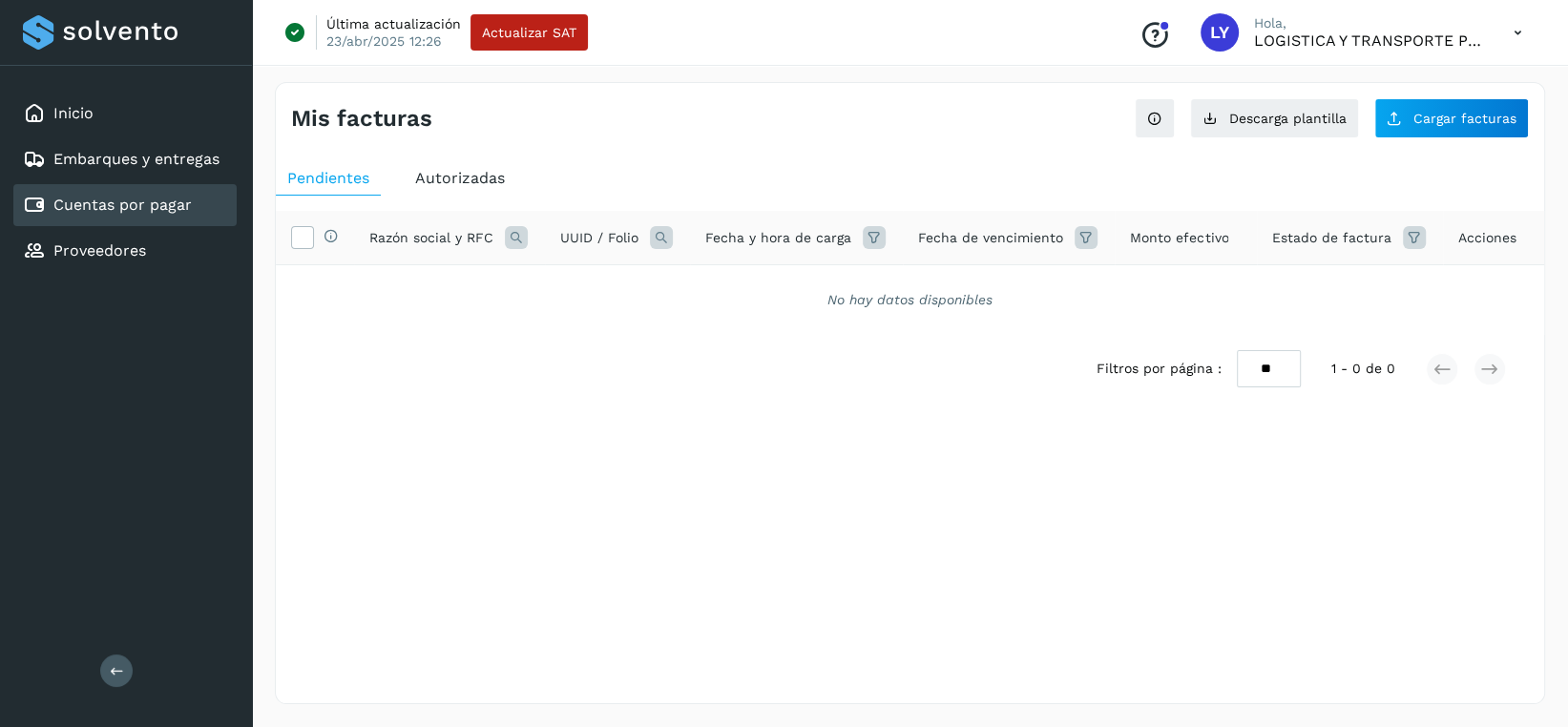
click at [431, 172] on span "Autorizadas" at bounding box center [459, 178] width 89 height 18
